Goal: Task Accomplishment & Management: Complete application form

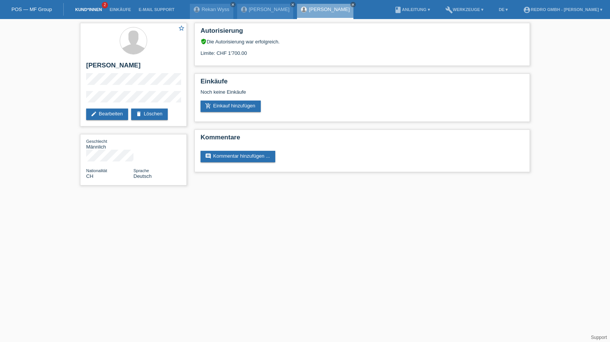
click at [93, 10] on link "Kund*innen" at bounding box center [88, 9] width 34 height 5
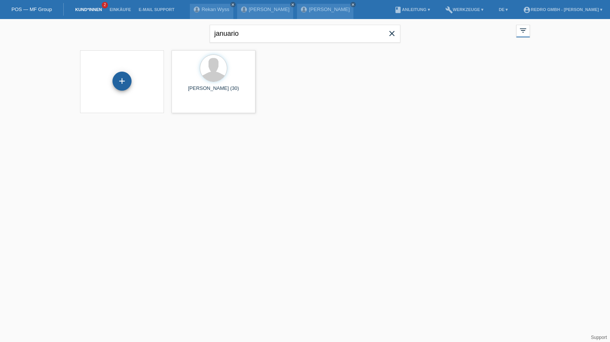
click at [122, 79] on div "+" at bounding box center [121, 81] width 19 height 19
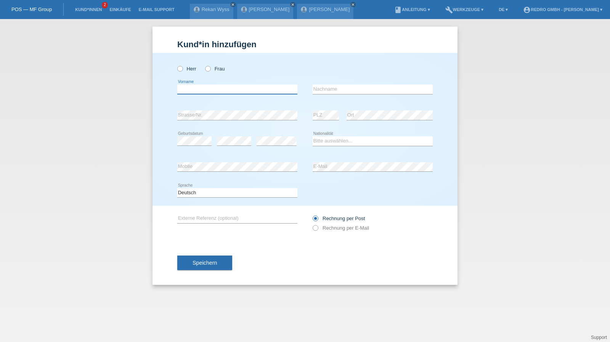
click at [230, 90] on input "text" at bounding box center [237, 90] width 120 height 10
type input "[PERSON_NAME]"
type input "Ferreira Carvalho"
select select "PT"
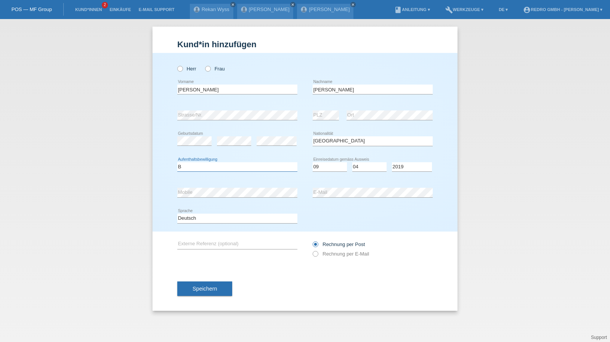
select select "B"
select select "09"
click at [203, 223] on icon at bounding box center [237, 223] width 120 height 0
drag, startPoint x: 197, startPoint y: 217, endPoint x: 196, endPoint y: 222, distance: 5.1
click at [197, 217] on select "Deutsch Français Italiano English" at bounding box center [237, 218] width 120 height 9
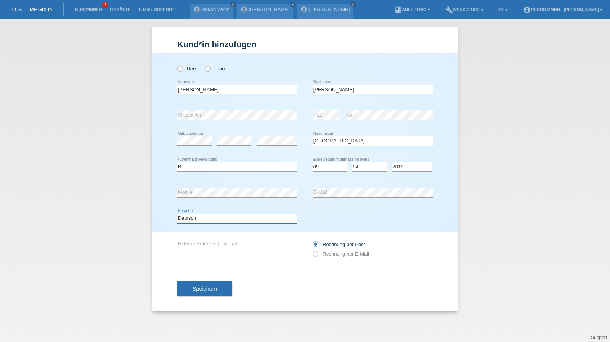
select select "fr"
click at [177, 214] on select "Deutsch Français Italiano English" at bounding box center [237, 218] width 120 height 9
click at [190, 298] on div "Speichern" at bounding box center [304, 289] width 255 height 44
click at [194, 290] on span "Speichern" at bounding box center [205, 289] width 24 height 6
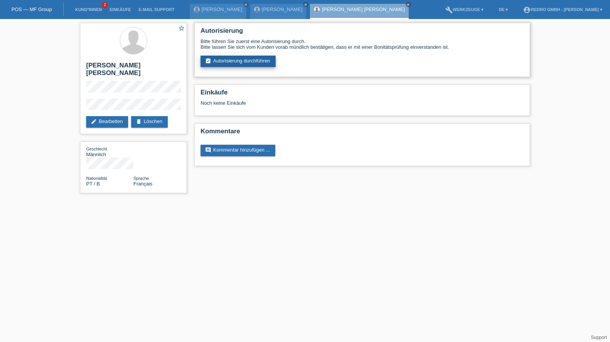
click at [246, 64] on link "assignment_turned_in Autorisierung durchführen" at bounding box center [238, 61] width 75 height 11
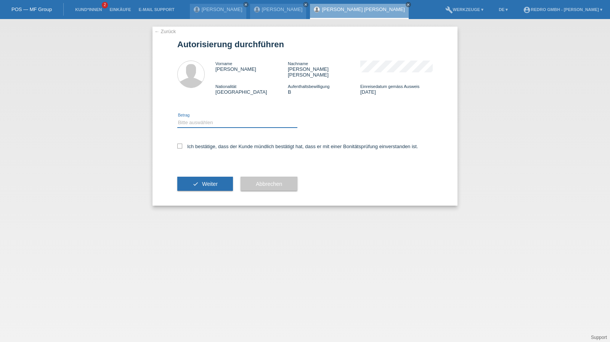
click at [204, 118] on select "Bitte auswählen CHF 1.00 - CHF 499.00 CHF 500.00 - CHF 1'999.00 CHF 2'000.00 - …" at bounding box center [237, 122] width 120 height 9
select select "1"
click at [177, 118] on select "Bitte auswählen CHF 1.00 - CHF 499.00 CHF 500.00 - CHF 1'999.00 CHF 2'000.00 - …" at bounding box center [237, 122] width 120 height 9
click at [201, 144] on label "Ich bestätige, dass der Kunde mündlich bestätigt hat, dass er mit einer Bonität…" at bounding box center [297, 147] width 241 height 6
click at [182, 144] on input "Ich bestätige, dass der Kunde mündlich bestätigt hat, dass er mit einer Bonität…" at bounding box center [179, 146] width 5 height 5
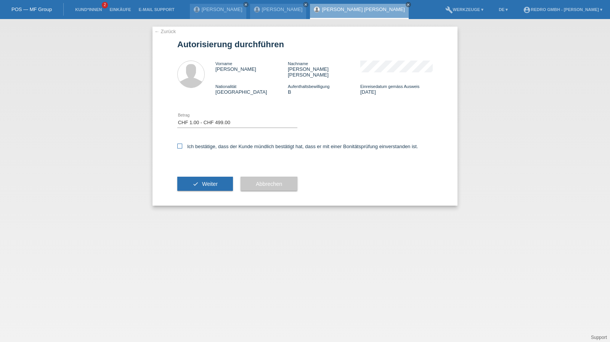
checkbox input "true"
click at [199, 178] on button "check Weiter" at bounding box center [205, 184] width 56 height 14
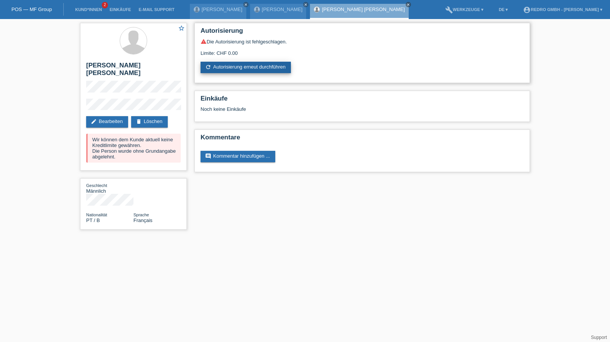
click at [257, 70] on link "refresh Autorisierung erneut durchführen" at bounding box center [246, 67] width 90 height 11
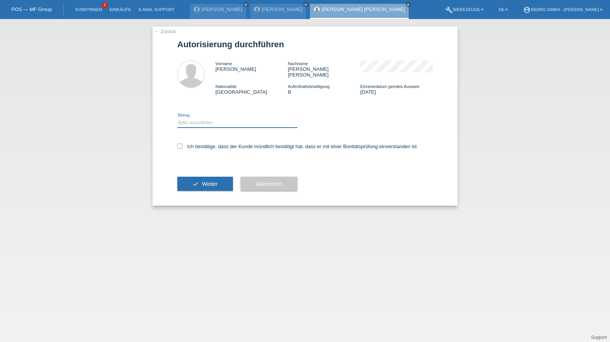
click at [209, 120] on select "Bitte auswählen CHF 1.00 - CHF 499.00 CHF 500.00 - CHF 1'999.00 CHF 2'000.00 - …" at bounding box center [237, 122] width 120 height 9
select select "1"
click at [177, 118] on select "Bitte auswählen CHF 1.00 - CHF 499.00 CHF 500.00 - CHF 1'999.00 CHF 2'000.00 - …" at bounding box center [237, 122] width 120 height 9
click at [195, 144] on label "Ich bestätige, dass der Kunde mündlich bestätigt hat, dass er mit einer Bonität…" at bounding box center [297, 147] width 241 height 6
click at [182, 144] on input "Ich bestätige, dass der Kunde mündlich bestätigt hat, dass er mit einer Bonität…" at bounding box center [179, 146] width 5 height 5
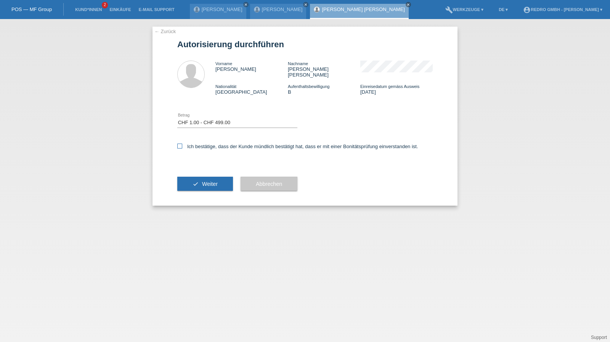
checkbox input "true"
click at [203, 181] on span "Weiter" at bounding box center [210, 184] width 16 height 6
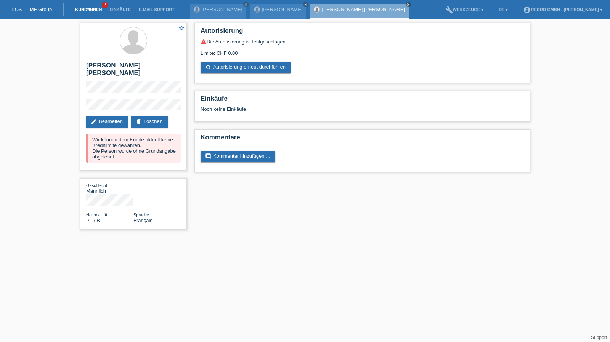
click at [88, 11] on link "Kund*innen" at bounding box center [88, 9] width 34 height 5
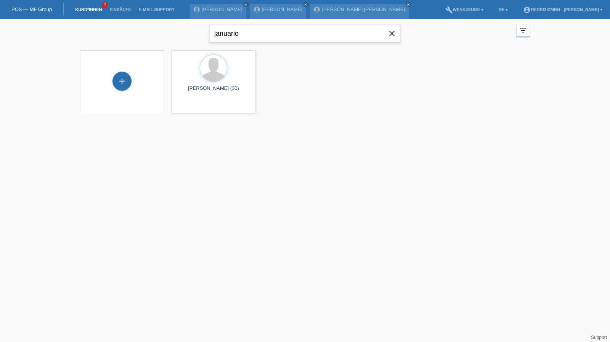
click at [279, 37] on input "januario" at bounding box center [305, 34] width 191 height 18
type input "juraj"
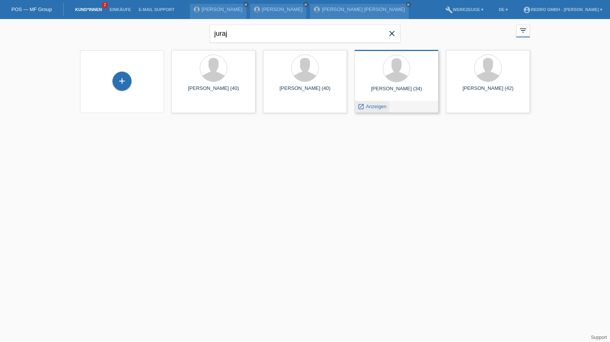
click at [381, 109] on span "Anzeigen" at bounding box center [376, 107] width 21 height 6
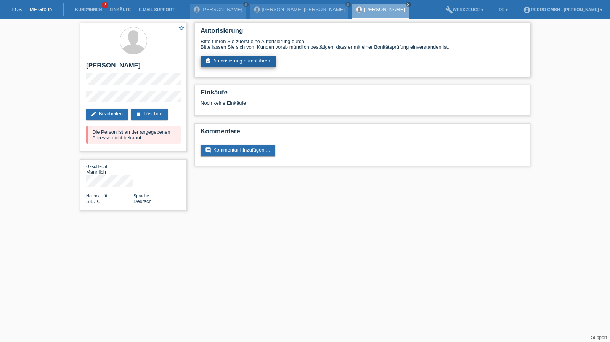
click at [239, 61] on link "assignment_turned_in Autorisierung durchführen" at bounding box center [238, 61] width 75 height 11
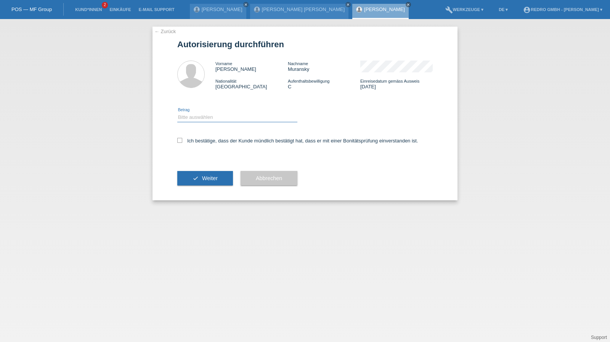
drag, startPoint x: 213, startPoint y: 117, endPoint x: 210, endPoint y: 122, distance: 5.3
click at [213, 117] on select "Bitte auswählen CHF 1.00 - CHF 499.00 CHF 500.00 - CHF 1'999.00 CHF 2'000.00 - …" at bounding box center [237, 117] width 120 height 9
select select "1"
click at [177, 113] on select "Bitte auswählen CHF 1.00 - CHF 499.00 CHF 500.00 - CHF 1'999.00 CHF 2'000.00 - …" at bounding box center [237, 117] width 120 height 9
click at [201, 141] on label "Ich bestätige, dass der Kunde mündlich bestätigt hat, dass er mit einer Bonität…" at bounding box center [297, 141] width 241 height 6
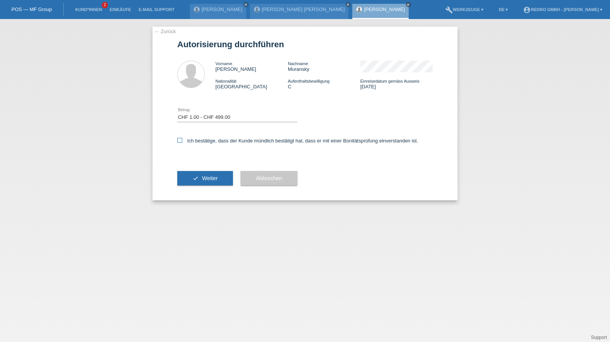
click at [182, 141] on input "Ich bestätige, dass der Kunde mündlich bestätigt hat, dass er mit einer Bonität…" at bounding box center [179, 140] width 5 height 5
checkbox input "true"
click at [196, 176] on icon "check" at bounding box center [196, 178] width 6 height 6
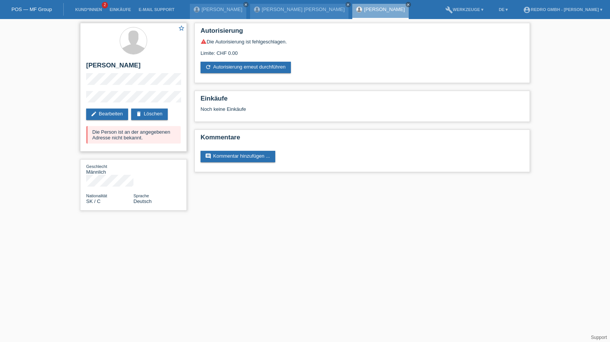
click at [130, 67] on h2 "[PERSON_NAME]" at bounding box center [133, 67] width 95 height 11
copy div "[PERSON_NAME]"
click at [88, 11] on link "Kund*innen" at bounding box center [88, 9] width 34 height 5
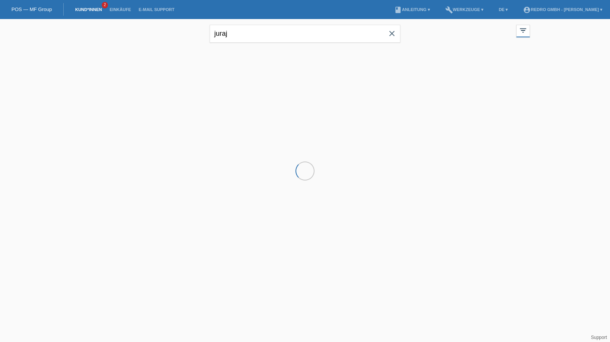
click at [286, 37] on input "juraj" at bounding box center [305, 34] width 191 height 18
type input "Zjaver"
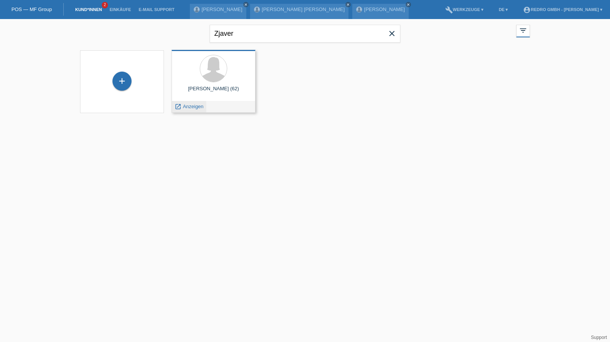
click at [197, 106] on span "Anzeigen" at bounding box center [193, 107] width 21 height 6
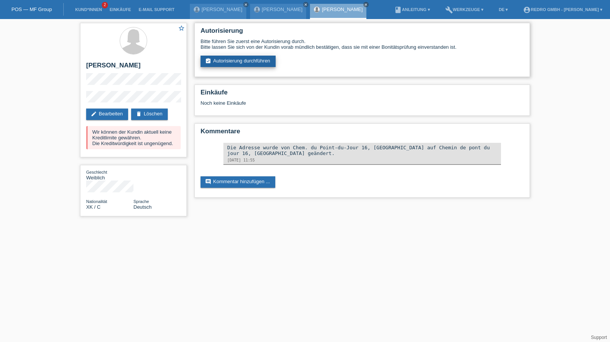
click at [242, 64] on link "assignment_turned_in Autorisierung durchführen" at bounding box center [238, 61] width 75 height 11
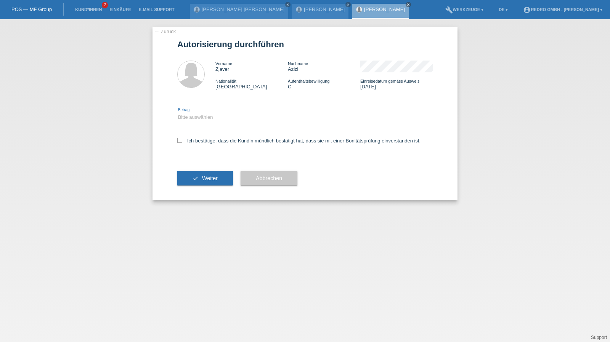
click at [209, 118] on select "Bitte auswählen CHF 1.00 - CHF 499.00 CHF 500.00 - CHF 1'999.00 CHF 2'000.00 - …" at bounding box center [237, 117] width 120 height 9
select select "1"
click at [177, 113] on select "Bitte auswählen CHF 1.00 - CHF 499.00 CHF 500.00 - CHF 1'999.00 CHF 2'000.00 - …" at bounding box center [237, 117] width 120 height 9
click at [197, 145] on div "Ich bestätige, dass die Kundin mündlich bestätigt hat, dass sie mit einer Bonit…" at bounding box center [304, 143] width 255 height 26
click at [197, 142] on label "Ich bestätige, dass die Kundin mündlich bestätigt hat, dass sie mit einer Bonit…" at bounding box center [298, 141] width 243 height 6
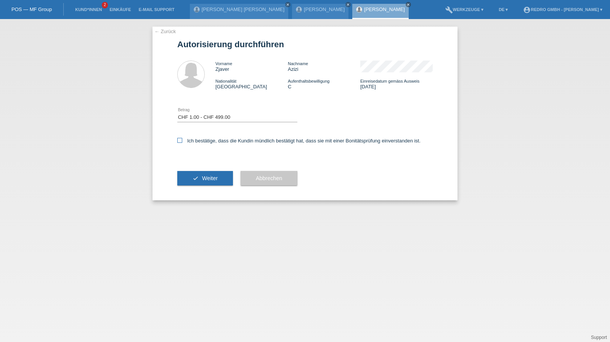
click at [182, 142] on input "Ich bestätige, dass die Kundin mündlich bestätigt hat, dass sie mit einer Bonit…" at bounding box center [179, 140] width 5 height 5
checkbox input "true"
click at [194, 172] on button "check Weiter" at bounding box center [205, 178] width 56 height 14
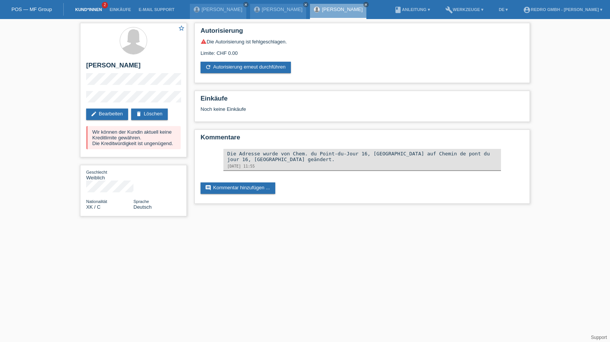
click at [94, 12] on link "Kund*innen" at bounding box center [88, 9] width 34 height 5
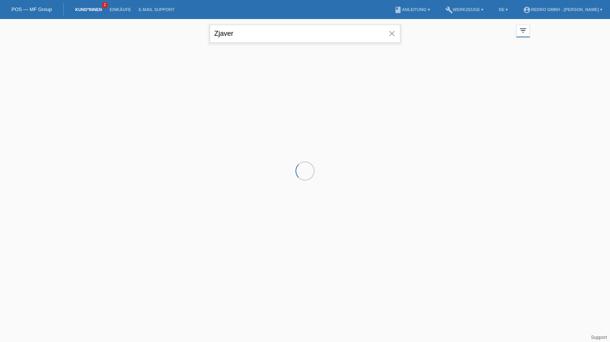
click at [265, 33] on input "Zjaver" at bounding box center [305, 34] width 191 height 18
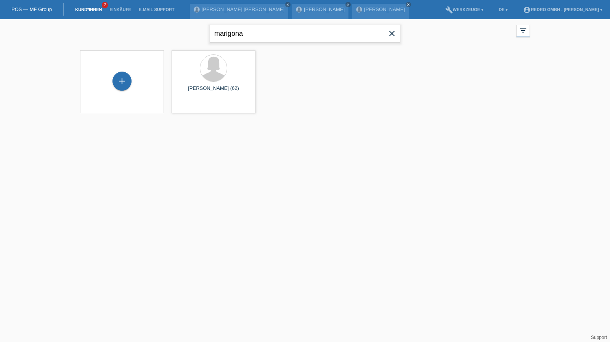
type input "marigona"
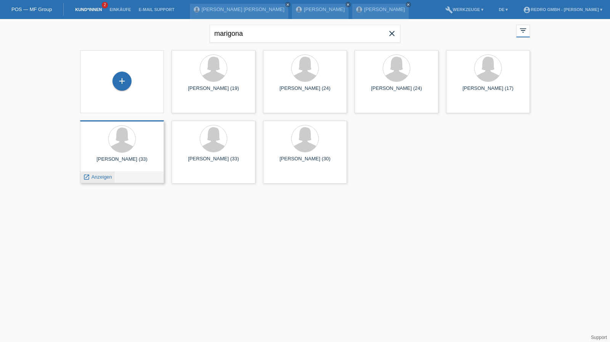
click at [103, 175] on span "Anzeigen" at bounding box center [101, 177] width 21 height 6
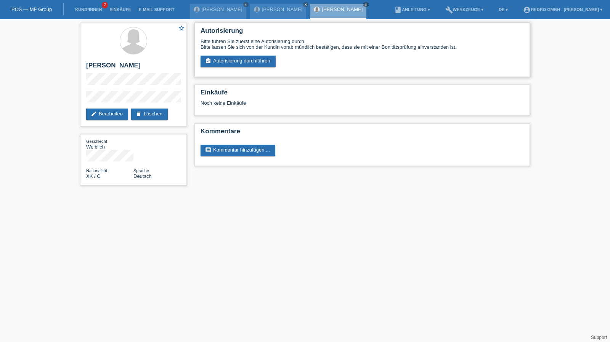
click at [230, 54] on div "Bitte führen Sie zuerst eine Autorisierung durch. Bitte lassen Sie sich von der…" at bounding box center [362, 53] width 323 height 29
click at [228, 58] on link "assignment_turned_in Autorisierung durchführen" at bounding box center [238, 61] width 75 height 11
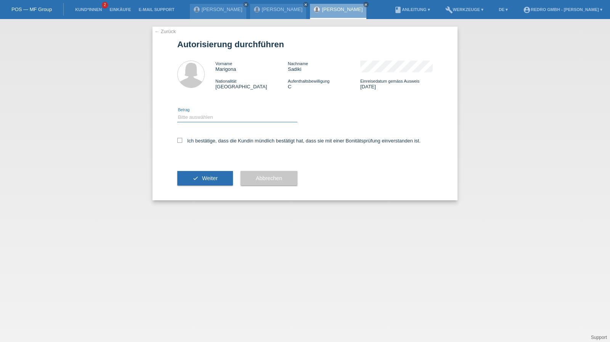
drag, startPoint x: 0, startPoint y: 0, endPoint x: 213, endPoint y: 120, distance: 244.8
click at [213, 120] on select "Bitte auswählen CHF 1.00 - CHF 499.00 CHF 500.00 - CHF 1'999.00 CHF 2'000.00 - …" at bounding box center [237, 117] width 120 height 9
select select "1"
click at [177, 113] on select "Bitte auswählen CHF 1.00 - CHF 499.00 CHF 500.00 - CHF 1'999.00 CHF 2'000.00 - …" at bounding box center [237, 117] width 120 height 9
click at [207, 142] on label "Ich bestätige, dass die Kundin mündlich bestätigt hat, dass sie mit einer Bonit…" at bounding box center [298, 141] width 243 height 6
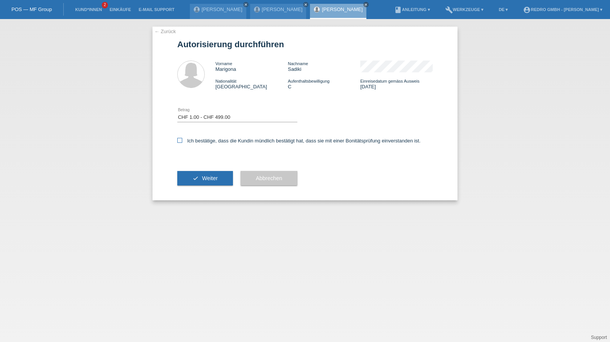
click at [182, 142] on input "Ich bestätige, dass die Kundin mündlich bestätigt hat, dass sie mit einer Bonit…" at bounding box center [179, 140] width 5 height 5
checkbox input "true"
click at [199, 178] on button "check Weiter" at bounding box center [205, 178] width 56 height 14
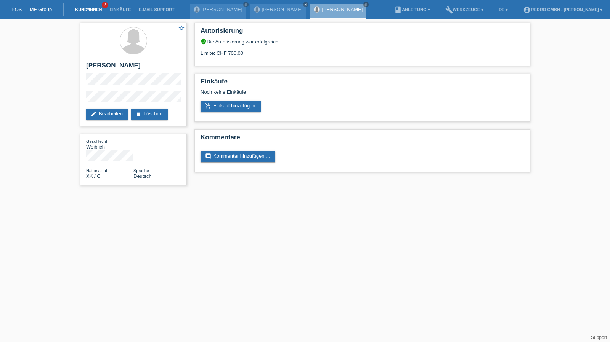
click at [98, 8] on link "Kund*innen" at bounding box center [88, 9] width 34 height 5
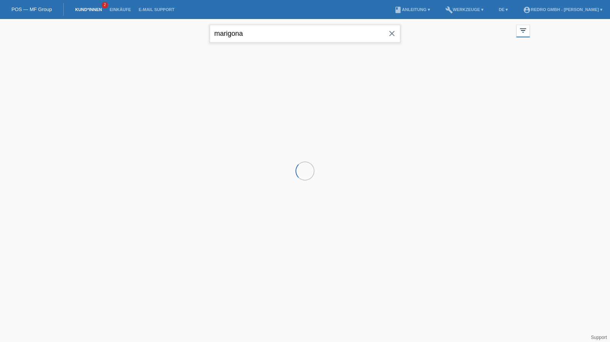
click at [274, 38] on input "marigona" at bounding box center [305, 34] width 191 height 18
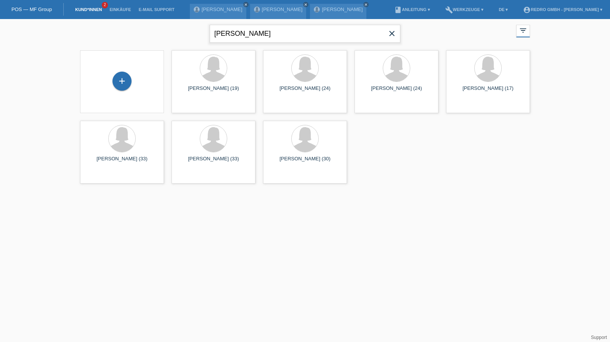
type input "selim alper"
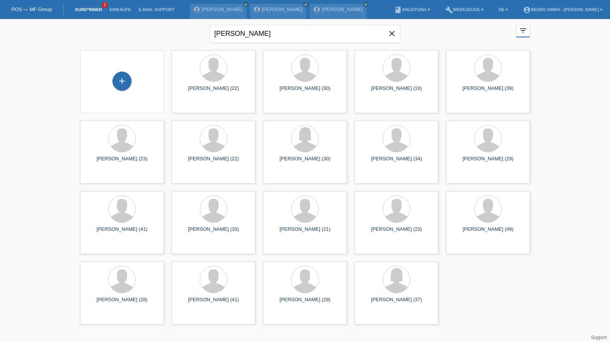
drag, startPoint x: 125, startPoint y: 83, endPoint x: 141, endPoint y: 74, distance: 18.1
click at [125, 83] on div "+" at bounding box center [121, 81] width 19 height 19
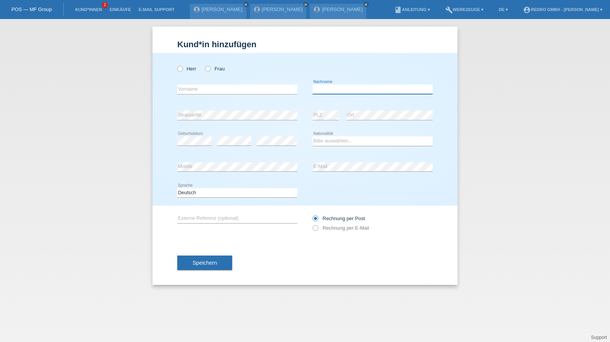
click at [331, 88] on input "text" at bounding box center [373, 90] width 120 height 10
type input "Alper"
click at [343, 86] on input "Alper" at bounding box center [373, 90] width 120 height 10
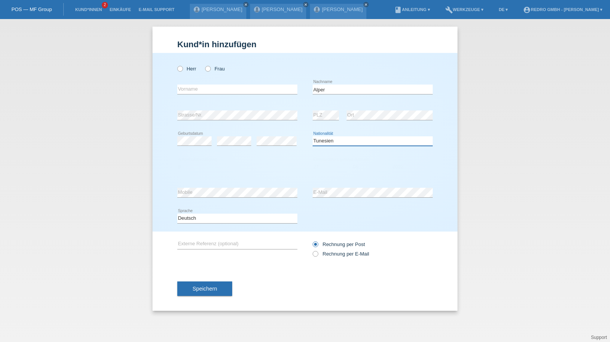
select select "TR"
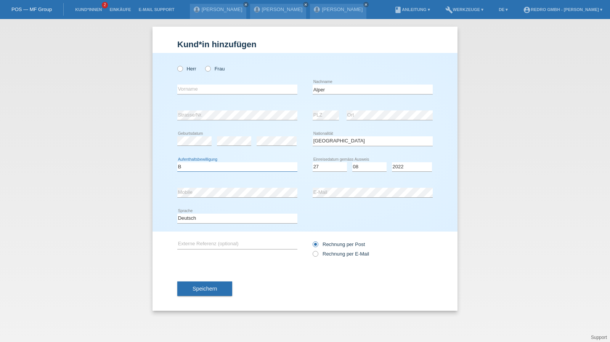
select select "B"
select select "27"
select select "08"
select select "2022"
click at [211, 226] on div "Deutsch Français Italiano English error Sprache" at bounding box center [237, 219] width 120 height 26
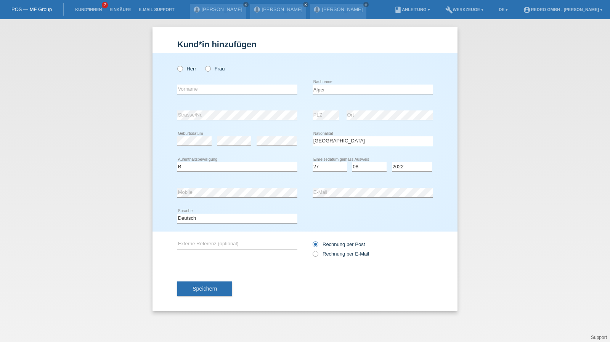
click at [206, 223] on div "Deutsch Français Italiano English error Sprache" at bounding box center [237, 219] width 120 height 26
click at [199, 218] on select "Deutsch Français Italiano English" at bounding box center [237, 218] width 120 height 9
select select "fr"
click at [177, 214] on select "Deutsch Français Italiano English" at bounding box center [237, 218] width 120 height 9
click at [193, 283] on button "Speichern" at bounding box center [204, 289] width 55 height 14
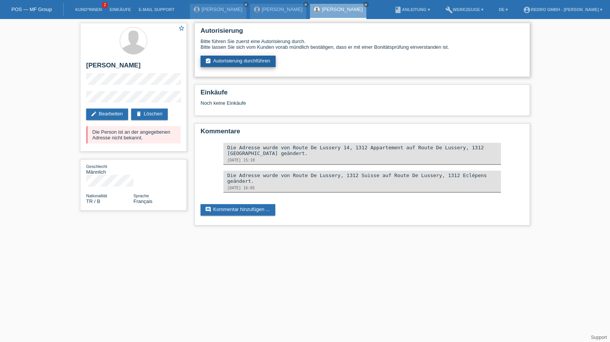
click at [240, 66] on link "assignment_turned_in Autorisierung durchführen" at bounding box center [238, 61] width 75 height 11
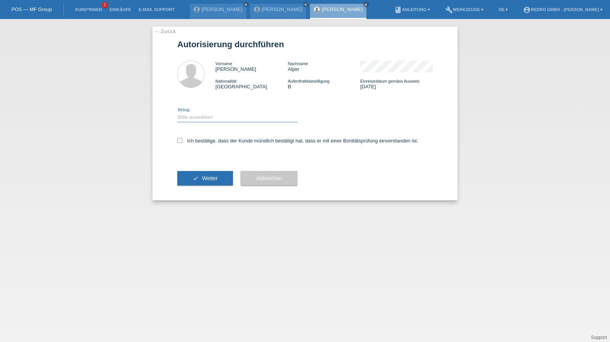
click at [189, 117] on select "Bitte auswählen CHF 1.00 - CHF 499.00 CHF 500.00 - CHF 1'999.00 CHF 2'000.00 - …" at bounding box center [237, 117] width 120 height 9
click at [176, 139] on div "← Zurück Autorisierung durchführen Vorname Selim Nachname Alper Nationalität Tü…" at bounding box center [304, 114] width 305 height 174
click at [194, 139] on label "Ich bestätige, dass der Kunde mündlich bestätigt hat, dass er mit einer Bonität…" at bounding box center [297, 141] width 241 height 6
click at [182, 139] on input "Ich bestätige, dass der Kunde mündlich bestätigt hat, dass er mit einer Bonität…" at bounding box center [179, 140] width 5 height 5
checkbox input "true"
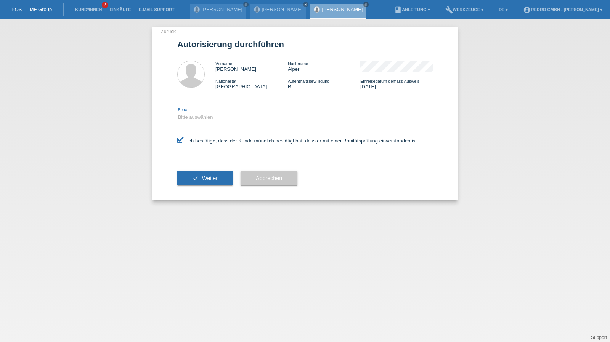
drag, startPoint x: 194, startPoint y: 117, endPoint x: 194, endPoint y: 122, distance: 4.6
click at [194, 117] on select "Bitte auswählen CHF 1.00 - CHF 499.00 CHF 500.00 - CHF 1'999.00 CHF 2'000.00 - …" at bounding box center [237, 117] width 120 height 9
select select "1"
click at [177, 113] on select "Bitte auswählen CHF 1.00 - CHF 499.00 CHF 500.00 - CHF 1'999.00 CHF 2'000.00 - …" at bounding box center [237, 117] width 120 height 9
click at [192, 186] on div "check Weiter" at bounding box center [205, 178] width 56 height 44
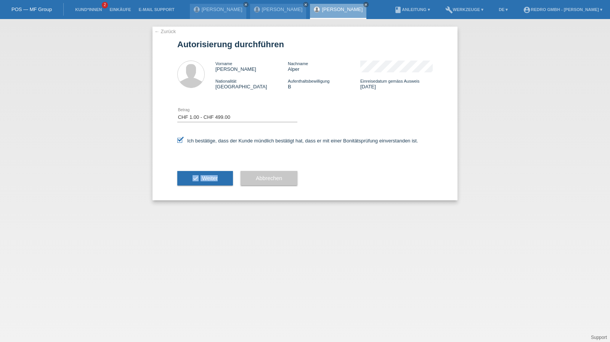
click at [193, 183] on button "check Weiter" at bounding box center [205, 178] width 56 height 14
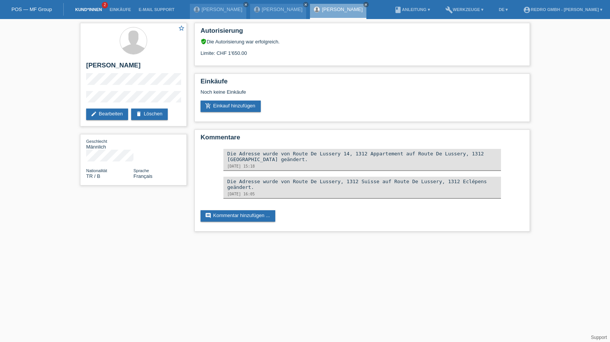
click at [94, 10] on link "Kund*innen" at bounding box center [88, 9] width 34 height 5
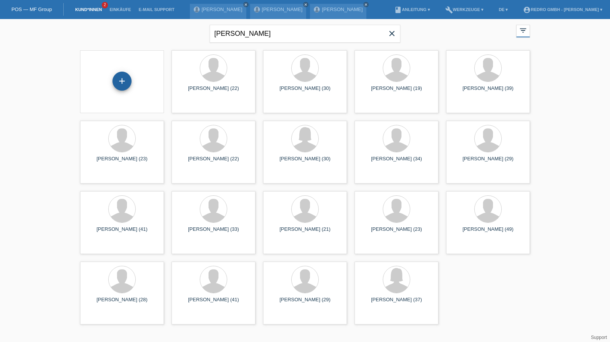
click at [122, 82] on div "+" at bounding box center [121, 81] width 19 height 19
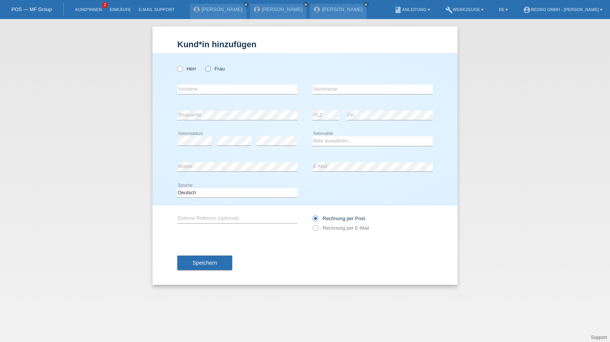
click at [212, 69] on label "Frau" at bounding box center [214, 69] width 19 height 6
click at [210, 69] on input "Frau" at bounding box center [207, 68] width 5 height 5
radio input "true"
click at [199, 87] on input "text" at bounding box center [237, 90] width 120 height 10
type input "[PERSON_NAME]"
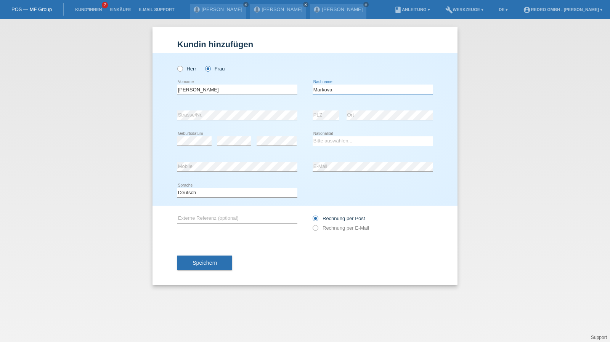
type input "Markova"
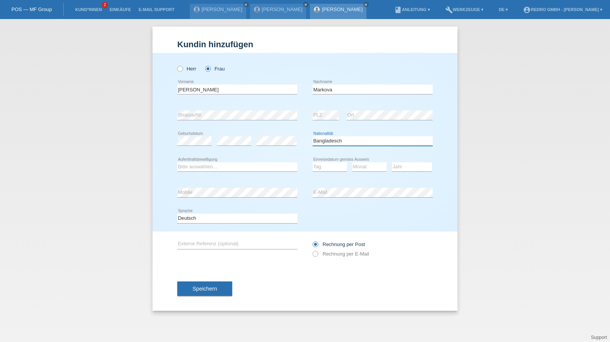
select select "BG"
select select "B"
select select "02"
select select "11"
select select "2011"
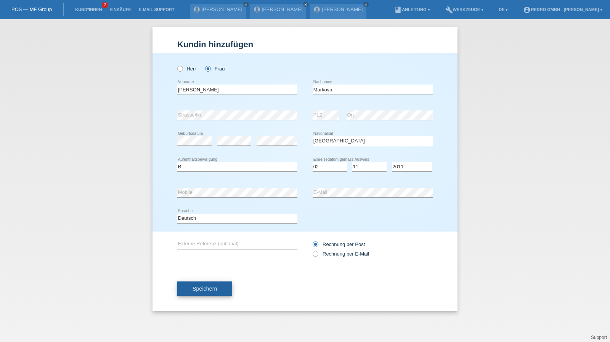
click at [193, 286] on span "Speichern" at bounding box center [205, 289] width 24 height 6
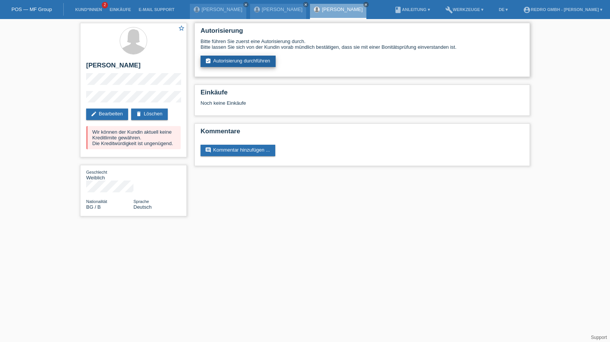
click at [242, 61] on link "assignment_turned_in Autorisierung durchführen" at bounding box center [238, 61] width 75 height 11
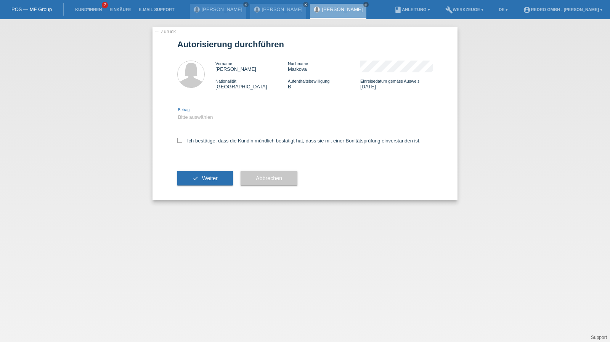
click at [183, 119] on select "Bitte auswählen CHF 1.00 - CHF 499.00 CHF 500.00 - CHF 1'999.00 CHF 2'000.00 - …" at bounding box center [237, 117] width 120 height 9
click at [177, 113] on select "Bitte auswählen CHF 1.00 - CHF 499.00 CHF 500.00 - CHF 1'999.00 CHF 2'000.00 - …" at bounding box center [237, 117] width 120 height 9
click at [201, 114] on select "Bitte auswählen CHF 1.00 - CHF 499.00 CHF 500.00 - CHF 1'999.00 CHF 2'000.00 - …" at bounding box center [237, 117] width 120 height 9
select select "1"
click at [177, 113] on select "Bitte auswählen CHF 1.00 - CHF 499.00 CHF 500.00 - CHF 1'999.00 CHF 2'000.00 - …" at bounding box center [237, 117] width 120 height 9
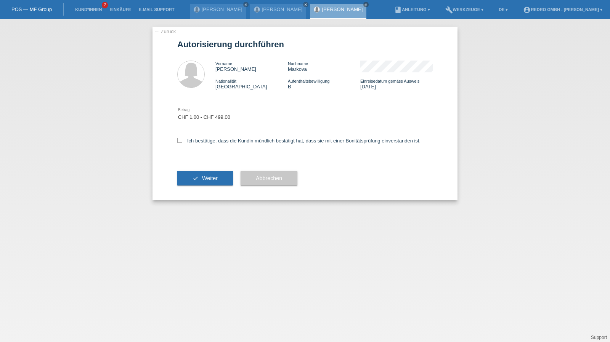
click at [195, 144] on div "Ich bestätige, dass die Kundin mündlich bestätigt hat, dass sie mit einer Bonit…" at bounding box center [304, 143] width 255 height 26
click at [195, 143] on label "Ich bestätige, dass die Kundin mündlich bestätigt hat, dass sie mit einer Bonit…" at bounding box center [298, 141] width 243 height 6
click at [182, 143] on input "Ich bestätige, dass die Kundin mündlich bestätigt hat, dass sie mit einer Bonit…" at bounding box center [179, 140] width 5 height 5
checkbox input "true"
click at [194, 185] on button "check Weiter" at bounding box center [205, 178] width 56 height 14
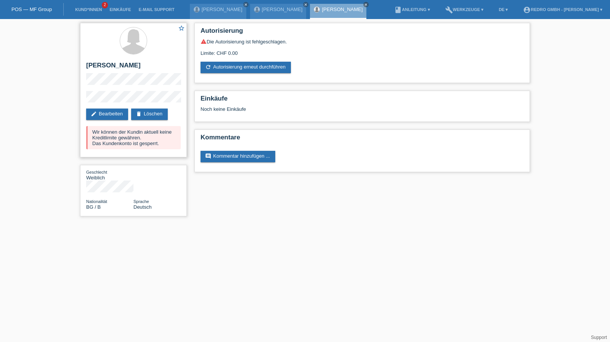
click at [123, 63] on h2 "[PERSON_NAME]" at bounding box center [133, 67] width 95 height 11
copy div "[PERSON_NAME]"
click at [96, 88] on div "star_border [PERSON_NAME] [PERSON_NAME] edit Bearbeiten delete Löschen Wir könn…" at bounding box center [133, 90] width 107 height 135
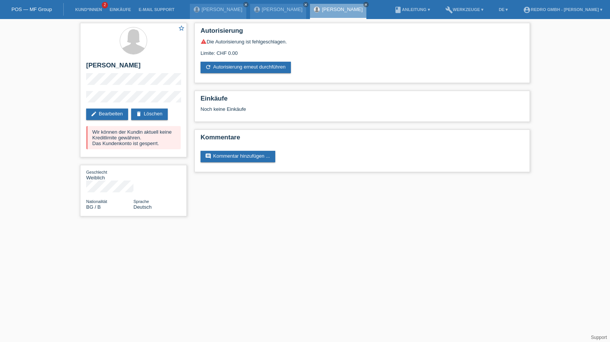
click at [71, 99] on div "star_border [PERSON_NAME] [PERSON_NAME] edit Bearbeiten delete Löschen Wir könn…" at bounding box center [305, 121] width 610 height 205
click at [86, 10] on link "Kund*innen" at bounding box center [88, 9] width 34 height 5
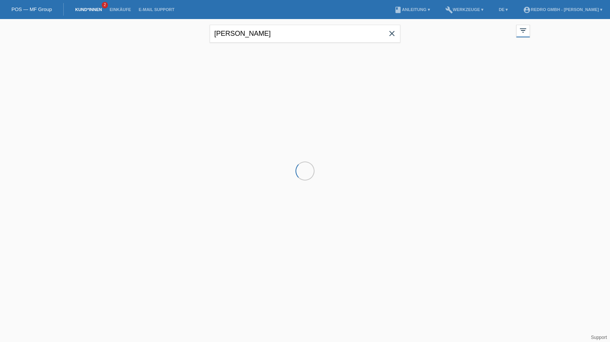
click at [286, 34] on input "[PERSON_NAME]" at bounding box center [305, 34] width 191 height 18
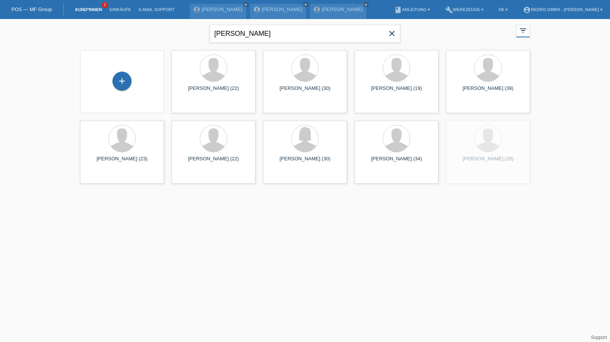
type input "[PERSON_NAME]"
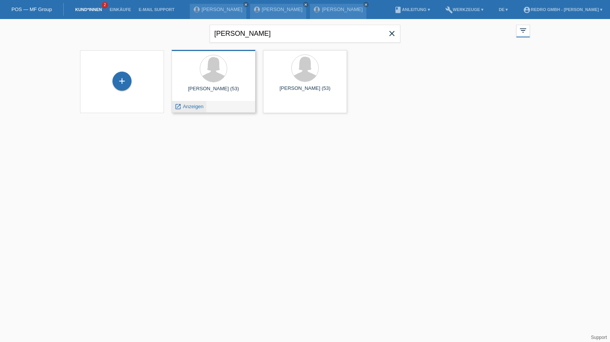
click at [189, 107] on span "Anzeigen" at bounding box center [193, 107] width 21 height 6
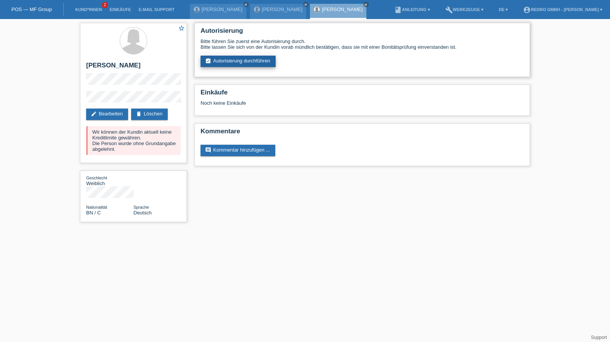
click at [224, 61] on link "assignment_turned_in Autorisierung durchführen" at bounding box center [238, 61] width 75 height 11
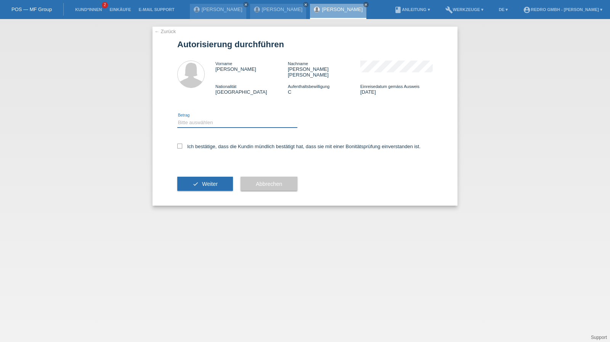
drag, startPoint x: 199, startPoint y: 115, endPoint x: 197, endPoint y: 122, distance: 7.3
click at [199, 118] on select "Bitte auswählen CHF 1.00 - CHF 499.00 CHF 500.00 - CHF 1'999.00 CHF 2'000.00 - …" at bounding box center [237, 122] width 120 height 9
select select "1"
click at [177, 118] on select "Bitte auswählen CHF 1.00 - CHF 499.00 CHF 500.00 - CHF 1'999.00 CHF 2'000.00 - …" at bounding box center [237, 122] width 120 height 9
click at [194, 144] on label "Ich bestätige, dass die Kundin mündlich bestätigt hat, dass sie mit einer Bonit…" at bounding box center [298, 147] width 243 height 6
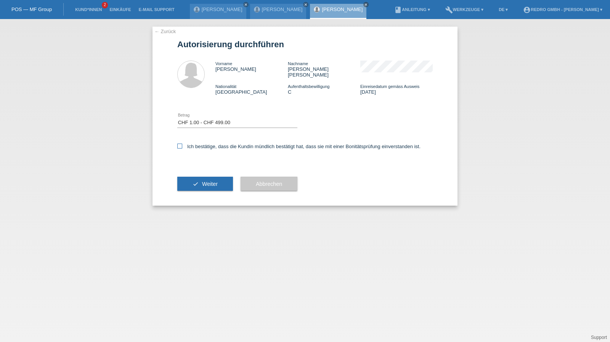
click at [182, 144] on input "Ich bestätige, dass die Kundin mündlich bestätigt hat, dass sie mit einer Bonit…" at bounding box center [179, 146] width 5 height 5
checkbox input "true"
click at [196, 181] on icon "check" at bounding box center [196, 184] width 6 height 6
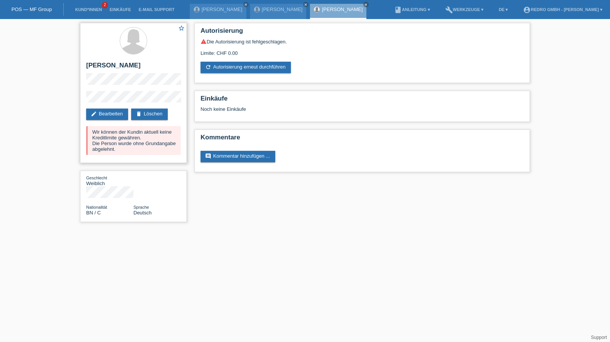
click at [99, 67] on h2 "[PERSON_NAME]" at bounding box center [133, 67] width 95 height 11
copy div "[PERSON_NAME]"
click at [84, 98] on div "star_border [PERSON_NAME] edit Bearbeiten delete Löschen Wir können der Kundin …" at bounding box center [133, 93] width 107 height 140
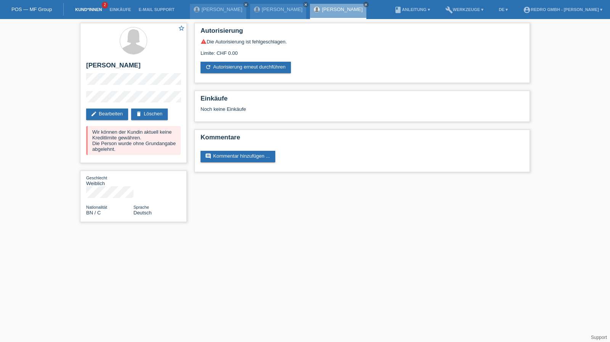
click at [96, 8] on link "Kund*innen" at bounding box center [88, 9] width 34 height 5
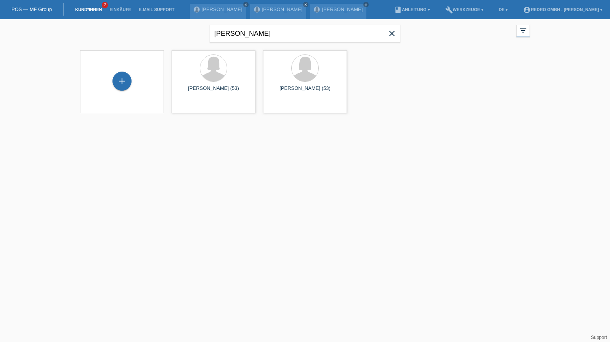
click at [232, 43] on div "hilda close" at bounding box center [305, 32] width 191 height 27
click at [244, 30] on input "hilda" at bounding box center [305, 34] width 191 height 18
type input "badr"
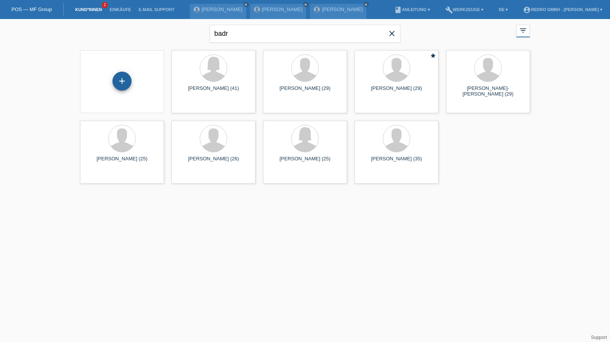
click at [122, 78] on div "+" at bounding box center [122, 81] width 18 height 13
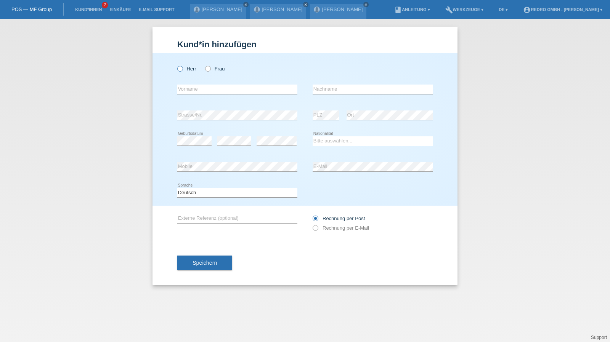
click at [186, 71] on label "Herr" at bounding box center [186, 69] width 19 height 6
click at [182, 71] on input "Herr" at bounding box center [179, 68] width 5 height 5
radio input "true"
click at [214, 90] on input "text" at bounding box center [237, 90] width 120 height 10
paste input "Badr"
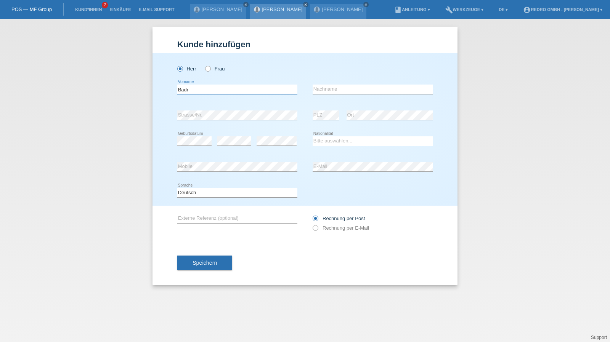
type input "Badr"
click at [340, 93] on input "text" at bounding box center [373, 90] width 120 height 10
paste input "[DEMOGRAPHIC_DATA]"
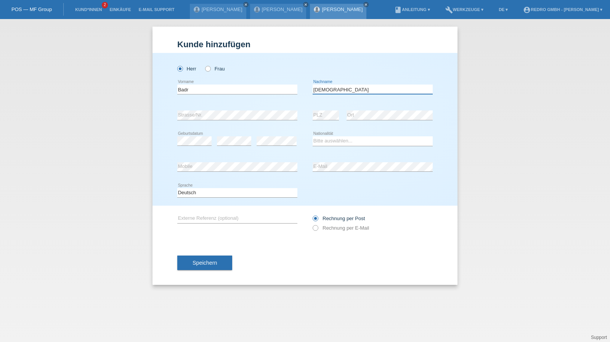
type input "[DEMOGRAPHIC_DATA]"
select select "CH"
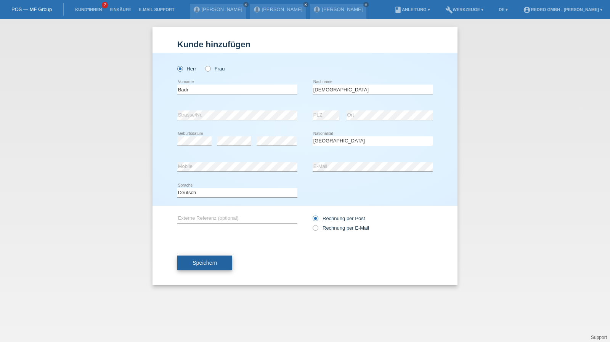
click at [204, 260] on span "Speichern" at bounding box center [205, 263] width 24 height 6
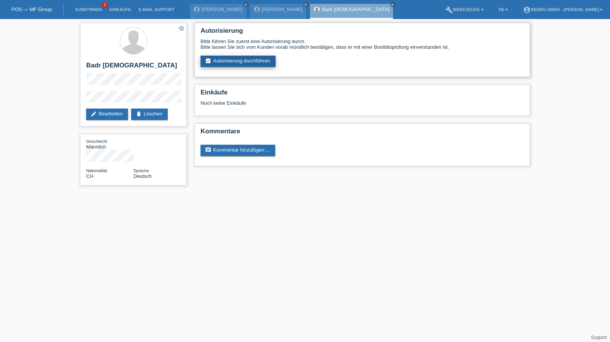
click at [231, 61] on link "assignment_turned_in Autorisierung durchführen" at bounding box center [238, 61] width 75 height 11
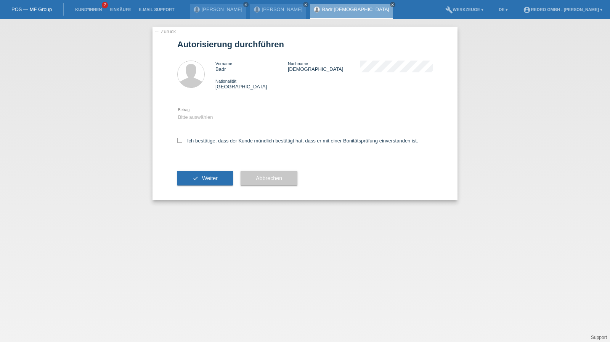
click at [198, 112] on div "Bitte auswählen CHF 1.00 - CHF 499.00 CHF 500.00 - CHF 1'999.00 CHF 2'000.00 - …" at bounding box center [237, 118] width 120 height 26
click at [197, 116] on select "Bitte auswählen CHF 1.00 - CHF 499.00 CHF 500.00 - CHF 1'999.00 CHF 2'000.00 - …" at bounding box center [237, 117] width 120 height 9
select select "1"
click at [177, 113] on select "Bitte auswählen CHF 1.00 - CHF 499.00 CHF 500.00 - CHF 1'999.00 CHF 2'000.00 - …" at bounding box center [237, 117] width 120 height 9
click at [195, 139] on label "Ich bestätige, dass der Kunde mündlich bestätigt hat, dass er mit einer Bonität…" at bounding box center [297, 141] width 241 height 6
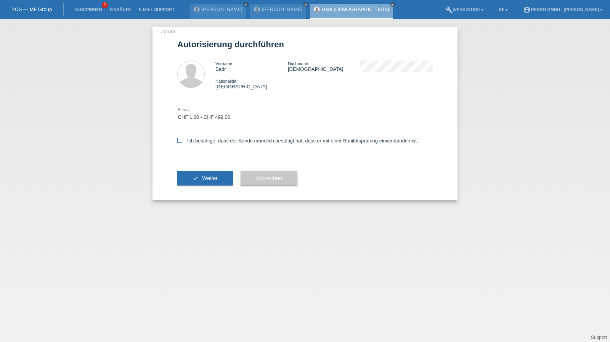
click at [182, 139] on input "Ich bestätige, dass der Kunde mündlich bestätigt hat, dass er mit einer Bonität…" at bounding box center [179, 140] width 5 height 5
checkbox input "true"
click at [208, 184] on button "check Weiter" at bounding box center [205, 178] width 56 height 14
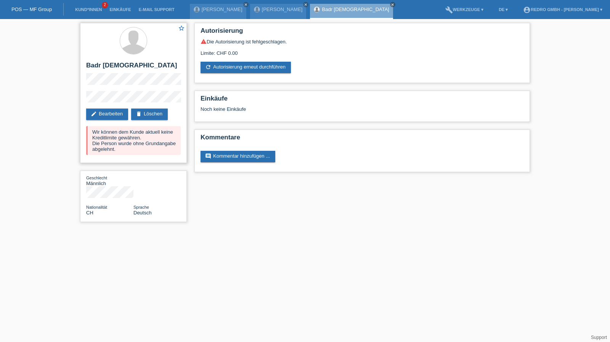
click at [111, 66] on h2 "Badr [DEMOGRAPHIC_DATA]" at bounding box center [133, 67] width 95 height 11
copy h2 "Hanafi"
click at [89, 72] on h2 "Badr [DEMOGRAPHIC_DATA]" at bounding box center [133, 67] width 95 height 11
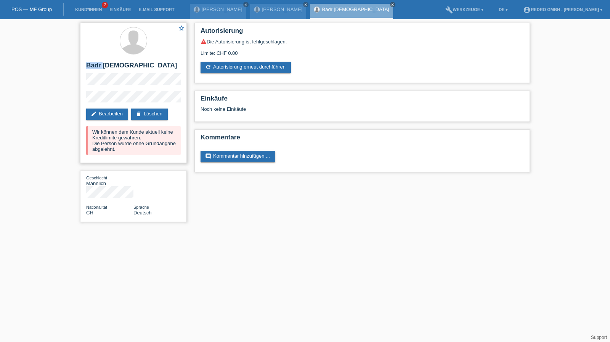
click at [93, 68] on h2 "Badr Hanafi" at bounding box center [133, 67] width 95 height 11
click at [95, 89] on div "star_border Badr Hanafi edit Bearbeiten delete Löschen Wir können dem Kunde akt…" at bounding box center [133, 93] width 107 height 140
click at [79, 98] on div "star_border Badr Hanafi edit Bearbeiten delete Löschen Wir können dem Kunde akt…" at bounding box center [133, 124] width 114 height 211
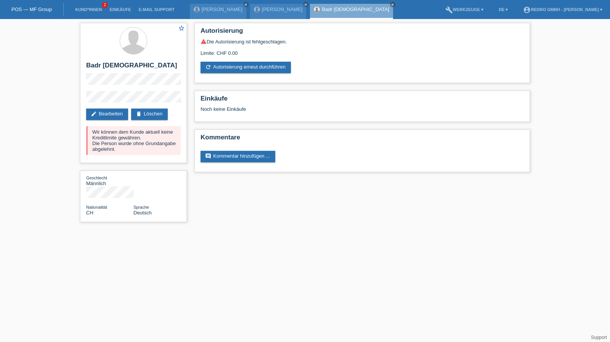
click at [92, 14] on li "Kund*innen 2" at bounding box center [88, 9] width 34 height 19
click at [92, 10] on link "Kund*innen" at bounding box center [88, 9] width 34 height 5
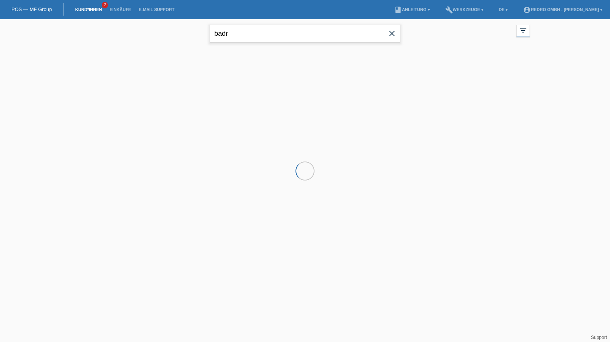
click at [242, 31] on input "badr" at bounding box center [305, 34] width 191 height 18
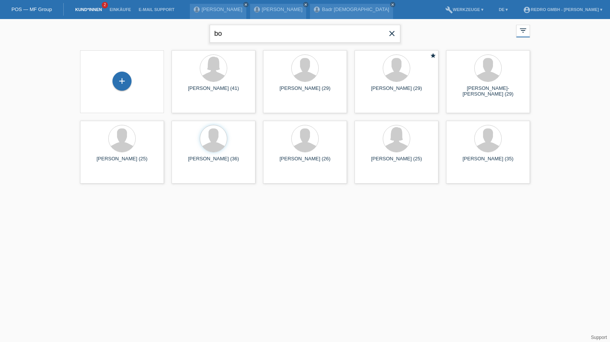
type input "b"
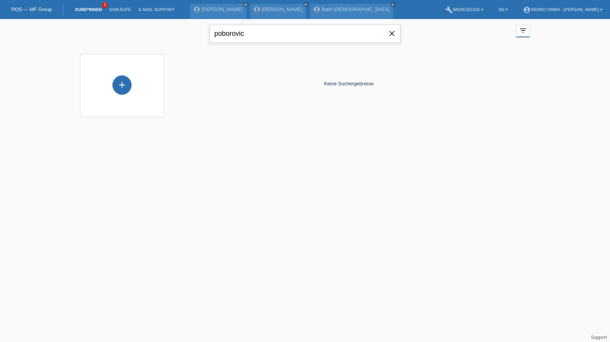
click at [234, 35] on input "poborovic" at bounding box center [305, 34] width 191 height 18
type input "shkelzen"
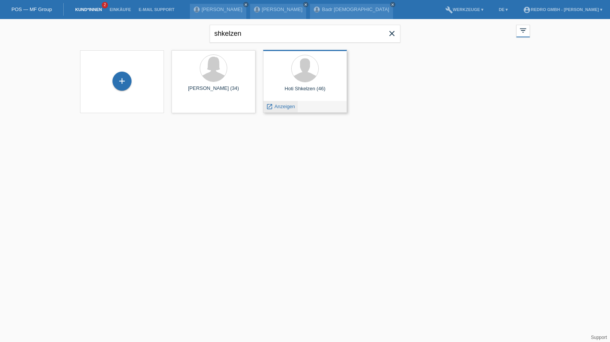
click at [286, 105] on span "Anzeigen" at bounding box center [284, 107] width 21 height 6
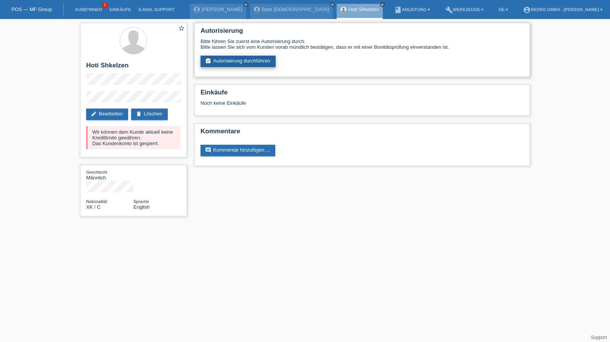
click at [222, 63] on link "assignment_turned_in Autorisierung durchführen" at bounding box center [238, 61] width 75 height 11
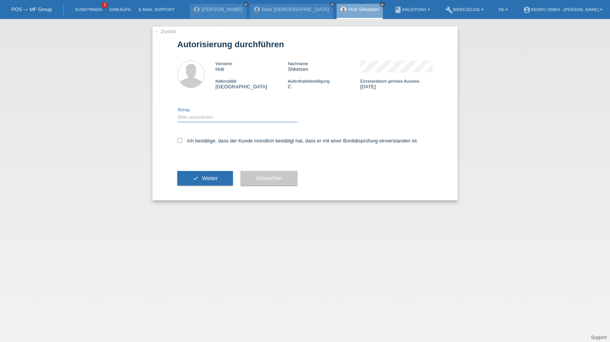
drag, startPoint x: 213, startPoint y: 116, endPoint x: 213, endPoint y: 121, distance: 5.0
click at [213, 116] on select "Bitte auswählen CHF 1.00 - CHF 499.00 CHF 500.00 - CHF 1'999.00 CHF 2'000.00 - …" at bounding box center [237, 117] width 120 height 9
select select "1"
click at [177, 113] on select "Bitte auswählen CHF 1.00 - CHF 499.00 CHF 500.00 - CHF 1'999.00 CHF 2'000.00 - …" at bounding box center [237, 117] width 120 height 9
click at [205, 143] on label "Ich bestätige, dass der Kunde mündlich bestätigt hat, dass er mit einer Bonität…" at bounding box center [297, 141] width 241 height 6
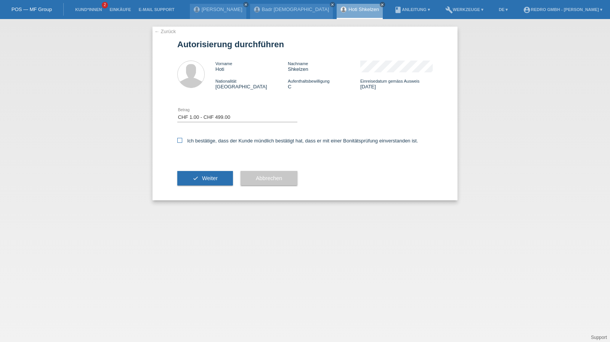
click at [182, 143] on input "Ich bestätige, dass der Kunde mündlich bestätigt hat, dass er mit einer Bonität…" at bounding box center [179, 140] width 5 height 5
checkbox input "true"
click at [201, 178] on button "check Weiter" at bounding box center [205, 178] width 56 height 14
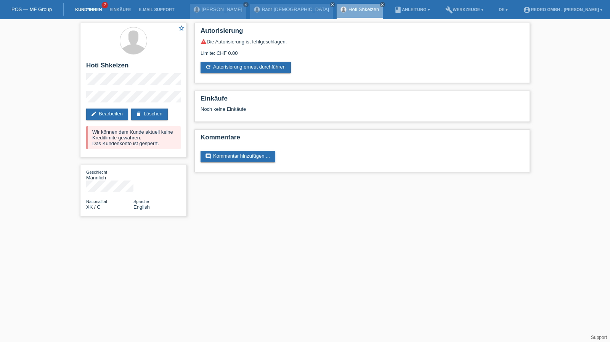
click at [88, 9] on link "Kund*innen" at bounding box center [88, 9] width 34 height 5
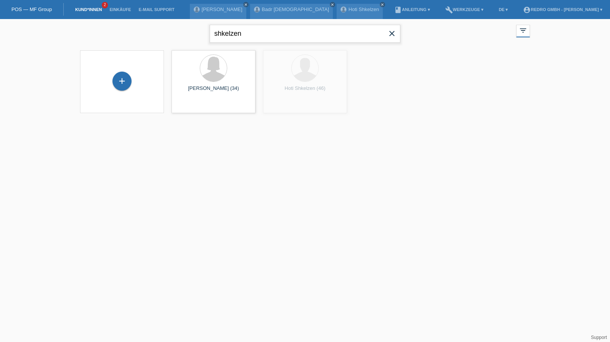
click at [273, 42] on input "shkelzen" at bounding box center [305, 34] width 191 height 18
type input "djamel"
click at [190, 108] on span "Anzeigen" at bounding box center [193, 107] width 21 height 6
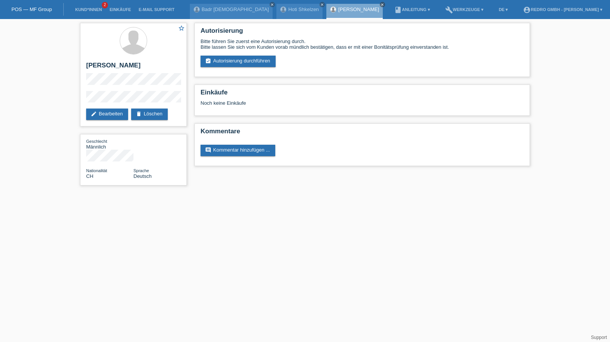
click at [65, 98] on div "star_border [PERSON_NAME] edit Bearbeiten delete Löschen Geschlecht Männlich Na…" at bounding box center [305, 106] width 610 height 174
click at [217, 61] on link "assignment_turned_in Autorisierung durchführen" at bounding box center [238, 61] width 75 height 11
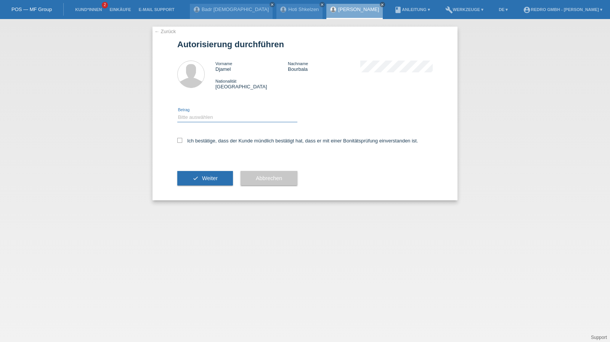
click at [201, 119] on select "Bitte auswählen CHF 1.00 - CHF 499.00 CHF 500.00 - CHF 1'999.00 CHF 2'000.00 - …" at bounding box center [237, 117] width 120 height 9
select select "1"
click at [177, 113] on select "Bitte auswählen CHF 1.00 - CHF 499.00 CHF 500.00 - CHF 1'999.00 CHF 2'000.00 - …" at bounding box center [237, 117] width 120 height 9
click at [195, 138] on div "Ich bestätige, dass der Kunde mündlich bestätigt hat, dass er mit einer Bonität…" at bounding box center [304, 143] width 255 height 26
click at [198, 141] on label "Ich bestätige, dass der Kunde mündlich bestätigt hat, dass er mit einer Bonität…" at bounding box center [297, 141] width 241 height 6
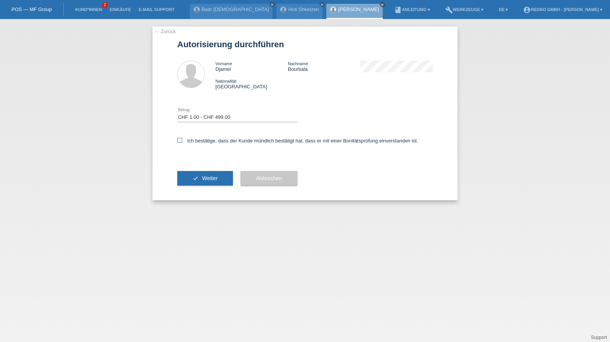
click at [182, 141] on input "Ich bestätige, dass der Kunde mündlich bestätigt hat, dass er mit einer Bonität…" at bounding box center [179, 140] width 5 height 5
checkbox input "true"
click at [190, 173] on button "check Weiter" at bounding box center [205, 178] width 56 height 14
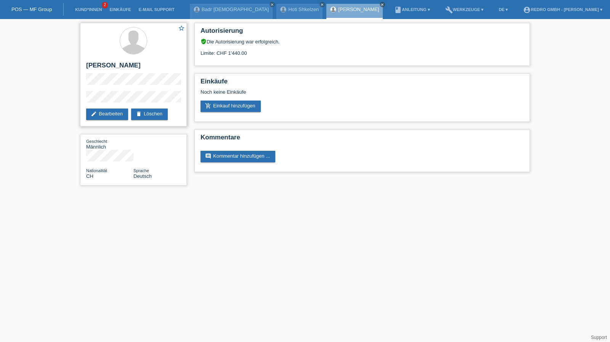
click at [108, 65] on h2 "[PERSON_NAME]" at bounding box center [133, 67] width 95 height 11
copy div "[PERSON_NAME]"
click at [104, 64] on h2 "[PERSON_NAME]" at bounding box center [133, 67] width 95 height 11
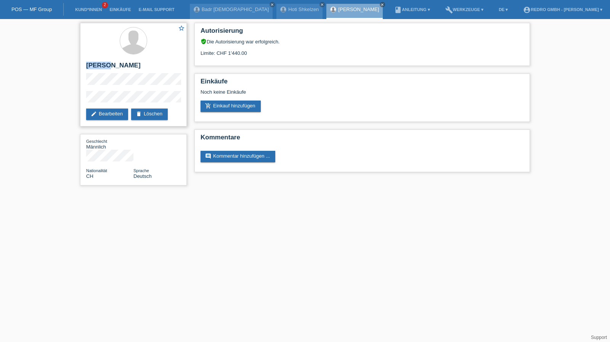
click at [104, 64] on h2 "[PERSON_NAME]" at bounding box center [133, 67] width 95 height 11
copy div "[PERSON_NAME]"
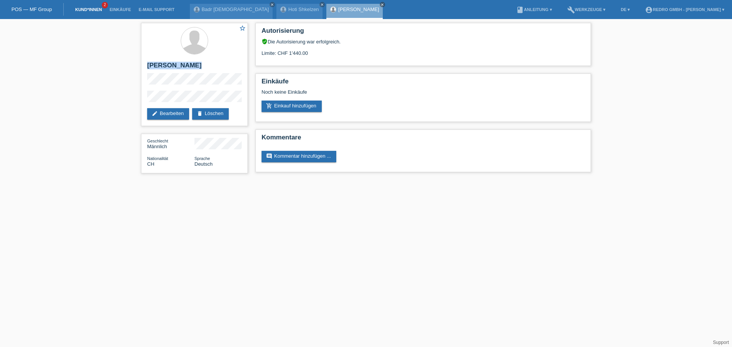
click at [97, 10] on link "Kund*innen" at bounding box center [88, 9] width 34 height 5
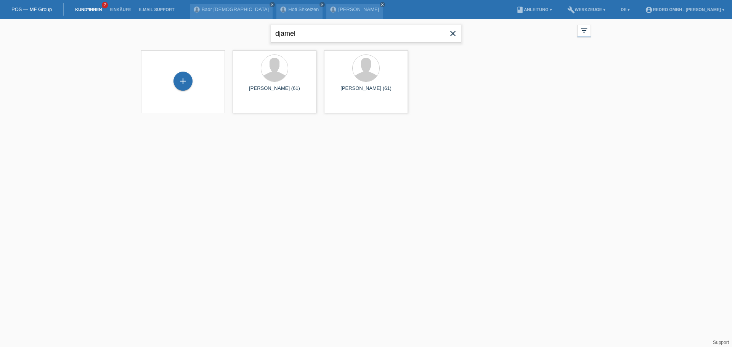
click at [308, 33] on input "djamel" at bounding box center [366, 34] width 191 height 18
type input "[PERSON_NAME]"
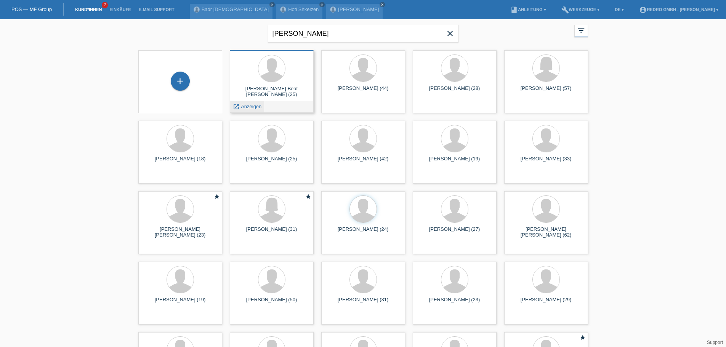
click at [249, 109] on span "Anzeigen" at bounding box center [251, 107] width 21 height 6
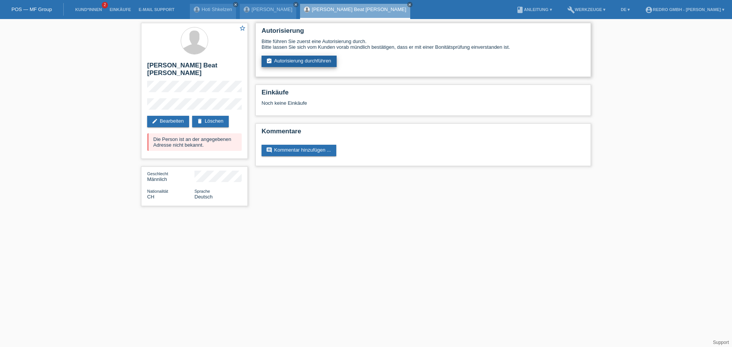
click at [295, 62] on link "assignment_turned_in Autorisierung durchführen" at bounding box center [299, 61] width 75 height 11
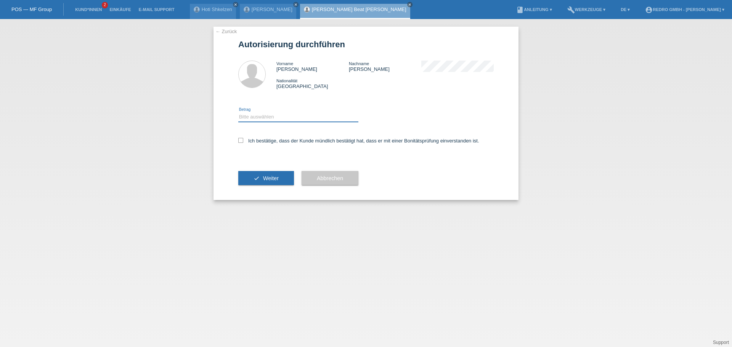
drag, startPoint x: 0, startPoint y: 0, endPoint x: 271, endPoint y: 120, distance: 296.6
click at [271, 120] on select "Bitte auswählen CHF 1.00 - CHF 499.00 CHF 500.00 - CHF 1'999.00 CHF 2'000.00 - …" at bounding box center [298, 116] width 120 height 9
select select "1"
click at [238, 112] on select "Bitte auswählen CHF 1.00 - CHF 499.00 CHF 500.00 - CHF 1'999.00 CHF 2'000.00 - …" at bounding box center [298, 116] width 120 height 9
click at [265, 139] on label "Ich bestätige, dass der Kunde mündlich bestätigt hat, dass er mit einer Bonität…" at bounding box center [358, 141] width 241 height 6
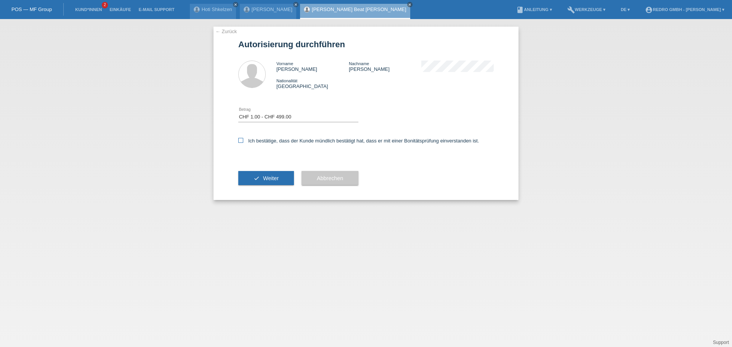
click at [243, 139] on input "Ich bestätige, dass der Kunde mündlich bestätigt hat, dass er mit einer Bonität…" at bounding box center [240, 140] width 5 height 5
checkbox input "true"
click at [252, 181] on button "check Weiter" at bounding box center [266, 178] width 56 height 14
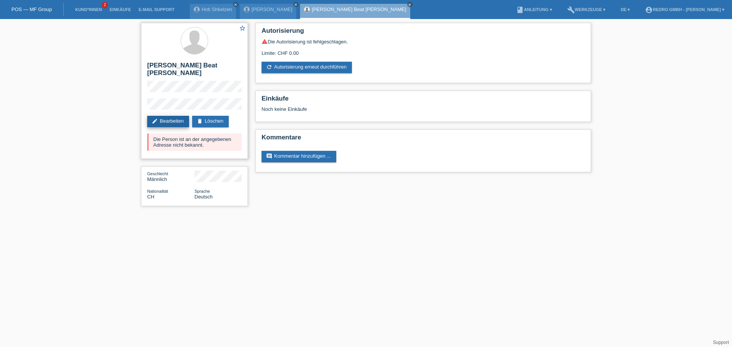
click at [170, 116] on link "edit Bearbeiten" at bounding box center [168, 121] width 42 height 11
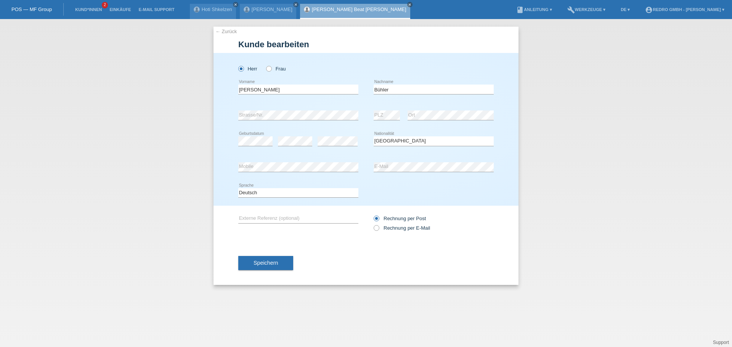
select select "CH"
click at [387, 19] on body "POS — MF Group Kund*innen 2 Einkäufe E-Mail Support Hoti Shkelzen close close c…" at bounding box center [366, 19] width 732 height 0
click at [256, 259] on button "Speichern" at bounding box center [265, 263] width 55 height 14
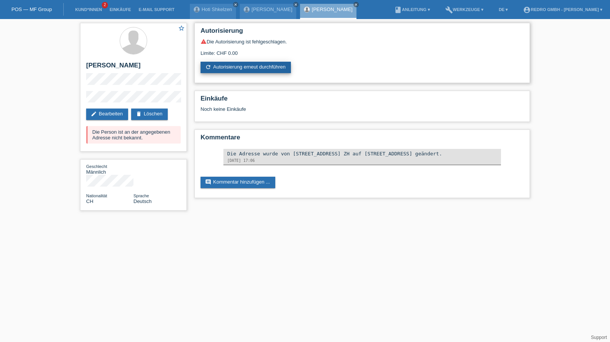
click at [242, 72] on link "refresh Autorisierung erneut durchführen" at bounding box center [246, 67] width 90 height 11
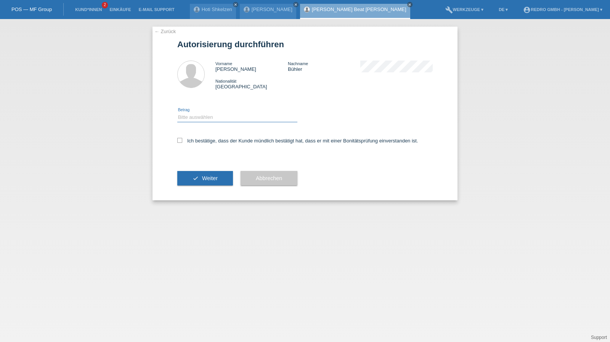
click at [208, 121] on select "Bitte auswählen CHF 1.00 - CHF 499.00 CHF 500.00 - CHF 1'999.00 CHF 2'000.00 - …" at bounding box center [237, 117] width 120 height 9
select select "1"
click at [177, 113] on select "Bitte auswählen CHF 1.00 - CHF 499.00 CHF 500.00 - CHF 1'999.00 CHF 2'000.00 - …" at bounding box center [237, 117] width 120 height 9
click at [204, 143] on label "Ich bestätige, dass der Kunde mündlich bestätigt hat, dass er mit einer Bonität…" at bounding box center [297, 141] width 241 height 6
click at [182, 143] on input "Ich bestätige, dass der Kunde mündlich bestätigt hat, dass er mit einer Bonität…" at bounding box center [179, 140] width 5 height 5
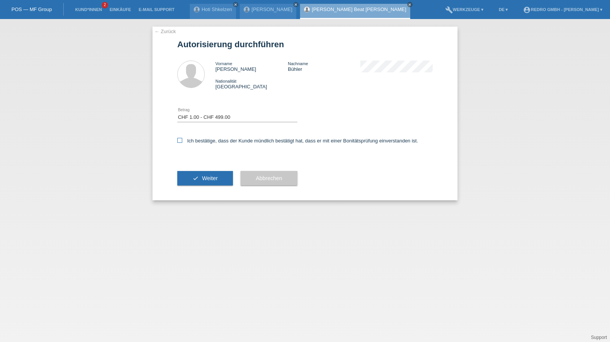
checkbox input "true"
click at [204, 174] on button "check Weiter" at bounding box center [205, 178] width 56 height 14
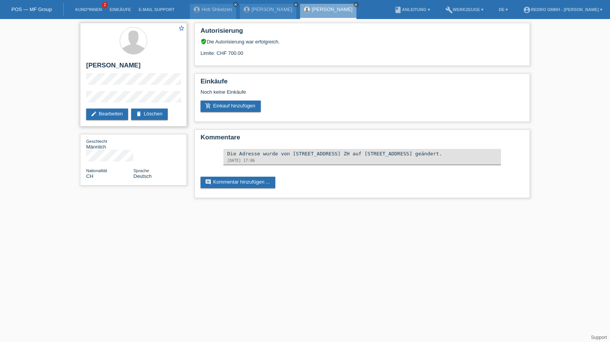
click at [114, 67] on h2 "[PERSON_NAME] Beat [PERSON_NAME]" at bounding box center [133, 67] width 95 height 11
click at [114, 67] on h2 "[PERSON_NAME]" at bounding box center [133, 67] width 95 height 11
copy div "[PERSON_NAME]"
click at [96, 90] on div "star_border Dominik Beat Bühler edit Bearbeiten delete Löschen" at bounding box center [133, 75] width 107 height 104
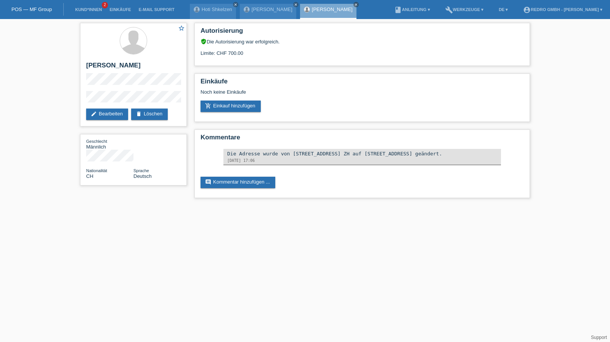
click at [66, 98] on div "star_border Dominik Beat Bühler edit Bearbeiten delete Löschen Geschlecht Männl…" at bounding box center [305, 112] width 610 height 187
click at [89, 10] on link "Kund*innen" at bounding box center [88, 9] width 34 height 5
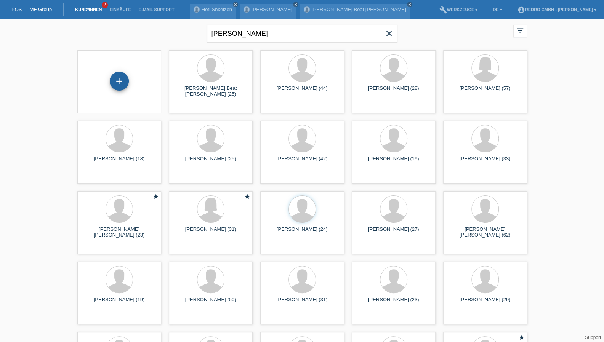
click at [118, 82] on div "+" at bounding box center [119, 81] width 19 height 19
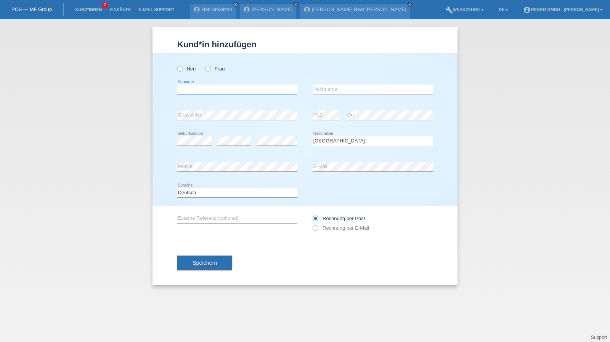
click at [222, 88] on input "text" at bounding box center [237, 90] width 120 height 10
type input "[PERSON_NAME] [PERSON_NAME]"
type input "Hoop"
click at [208, 266] on button "Speichern" at bounding box center [204, 263] width 55 height 14
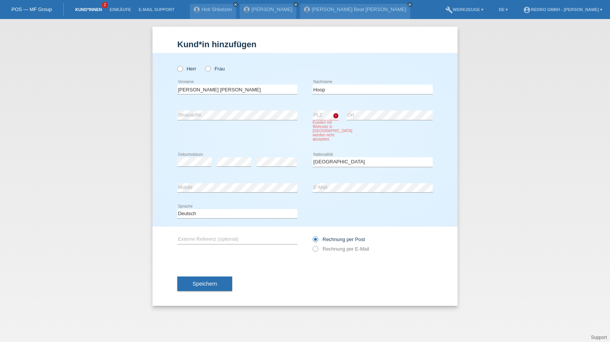
click at [83, 10] on link "Kund*innen" at bounding box center [88, 9] width 34 height 5
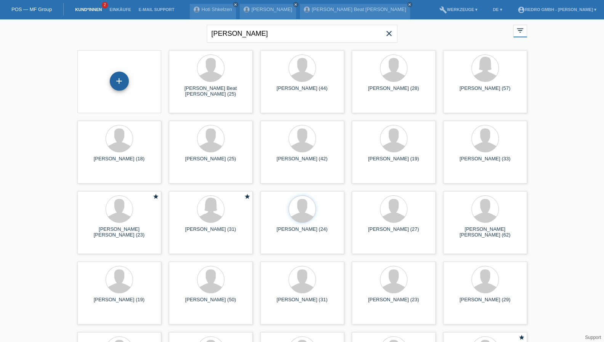
click at [122, 80] on div "+" at bounding box center [119, 81] width 19 height 19
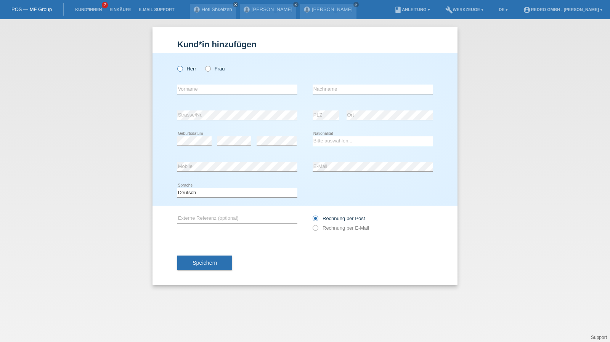
click at [189, 69] on label "Herr" at bounding box center [186, 69] width 19 height 6
click at [182, 69] on input "Herr" at bounding box center [179, 68] width 5 height 5
radio input "true"
click at [197, 90] on input "text" at bounding box center [237, 90] width 120 height 10
type input "Aathma"
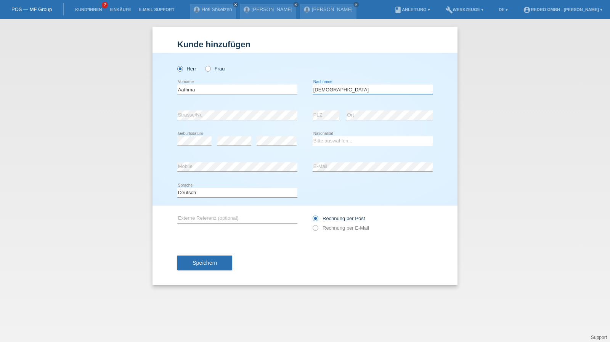
type input "[DEMOGRAPHIC_DATA]"
select select "LK"
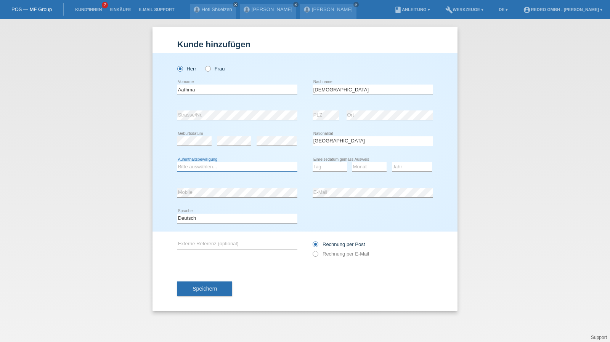
select select "C"
click at [323, 168] on select "Tag 01 02 03 04 05 06 07 08 09 10 11" at bounding box center [330, 166] width 34 height 9
select select "09"
select select "04"
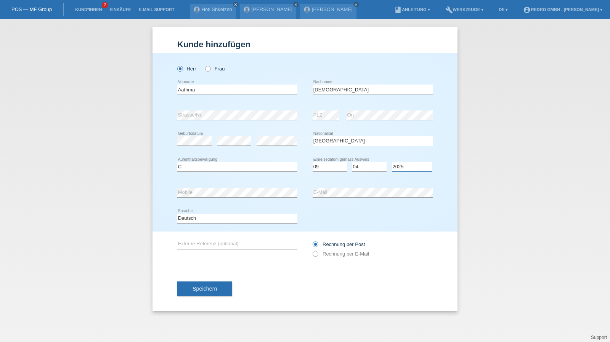
select select "2009"
click at [199, 289] on span "Speichern" at bounding box center [205, 289] width 24 height 6
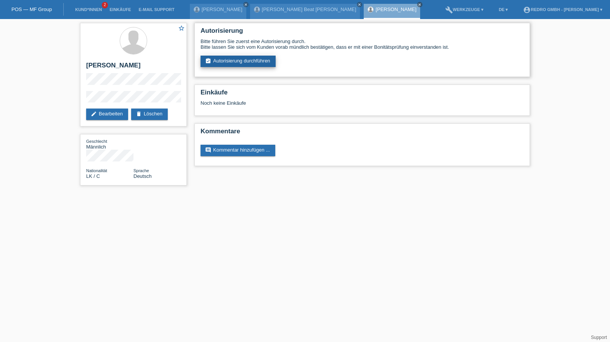
click at [237, 60] on link "assignment_turned_in Autorisierung durchführen" at bounding box center [238, 61] width 75 height 11
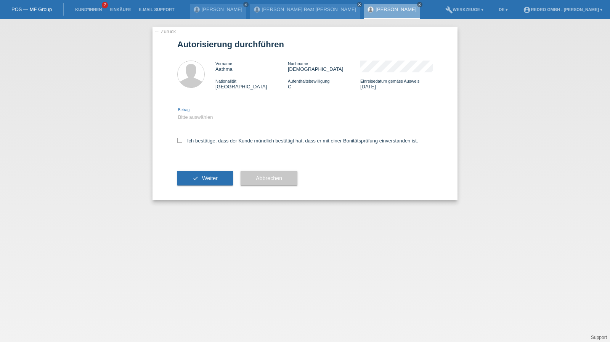
drag, startPoint x: 208, startPoint y: 116, endPoint x: 205, endPoint y: 121, distance: 5.3
click at [208, 116] on select "Bitte auswählen CHF 1.00 - CHF 499.00 CHF 500.00 - CHF 1'999.00 CHF 2'000.00 - …" at bounding box center [237, 117] width 120 height 9
select select "1"
click at [177, 113] on select "Bitte auswählen CHF 1.00 - CHF 499.00 CHF 500.00 - CHF 1'999.00 CHF 2'000.00 - …" at bounding box center [237, 117] width 120 height 9
click at [195, 140] on label "Ich bestätige, dass der Kunde mündlich bestätigt hat, dass er mit einer Bonität…" at bounding box center [297, 141] width 241 height 6
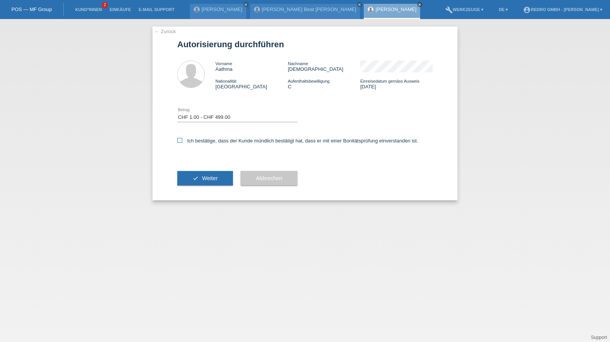
click at [182, 140] on input "Ich bestätige, dass der Kunde mündlich bestätigt hat, dass er mit einer Bonität…" at bounding box center [179, 140] width 5 height 5
checkbox input "true"
click at [200, 176] on button "check Weiter" at bounding box center [205, 178] width 56 height 14
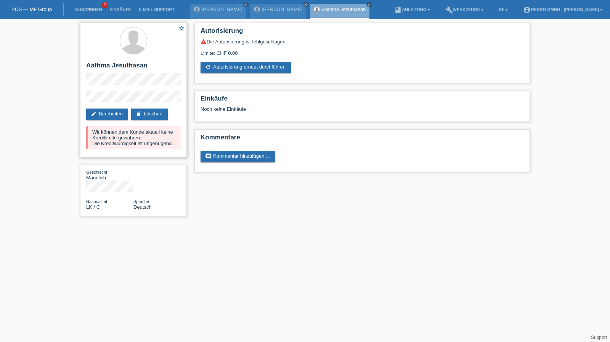
click at [96, 63] on h2 "Aathma Jesuthasan" at bounding box center [133, 67] width 95 height 11
copy div "Aathma Jesuthasan"
click at [81, 98] on div "star_border Aathma Jesuthasan edit Bearbeiten delete Löschen Wir können dem Kun…" at bounding box center [133, 90] width 107 height 135
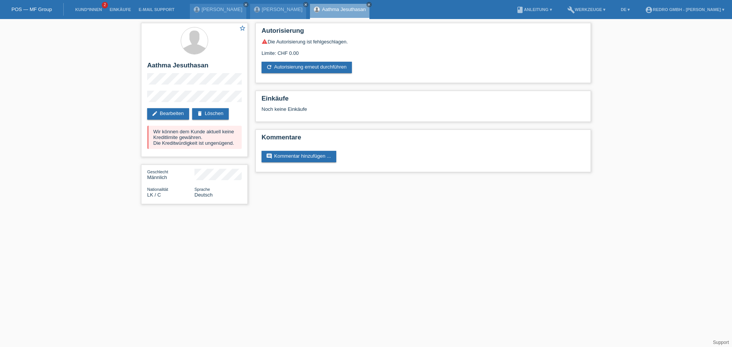
click at [83, 6] on li "Kund*innen 2" at bounding box center [88, 9] width 34 height 19
click at [82, 9] on link "Kund*innen" at bounding box center [88, 9] width 34 height 5
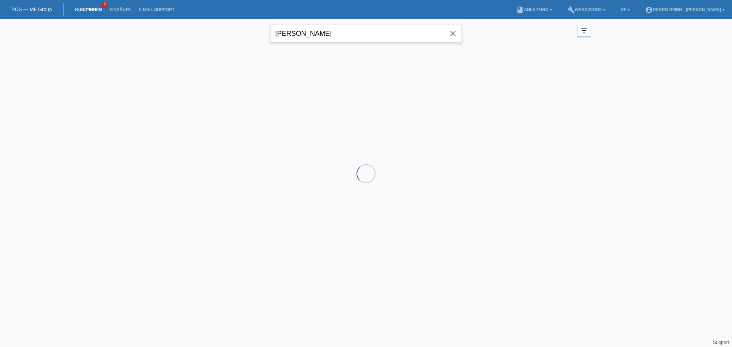
drag, startPoint x: 0, startPoint y: 0, endPoint x: 328, endPoint y: 35, distance: 329.7
click at [328, 35] on input "[PERSON_NAME]" at bounding box center [366, 34] width 191 height 18
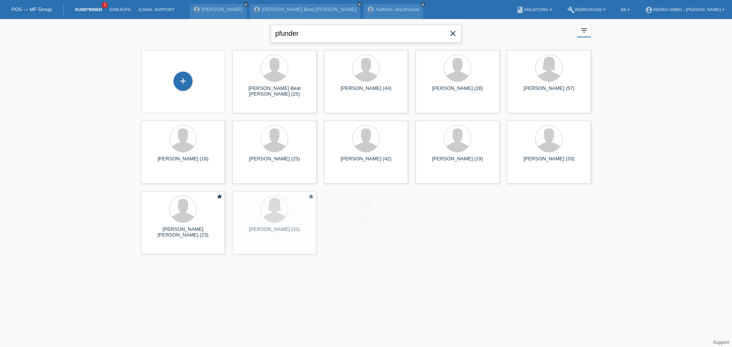
type input "pfunder"
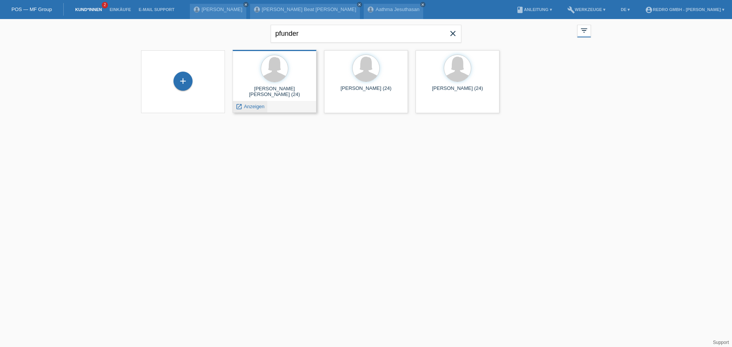
click at [253, 106] on span "Anzeigen" at bounding box center [254, 107] width 21 height 6
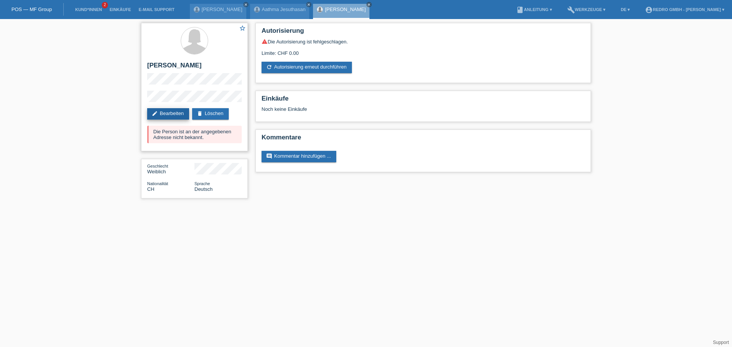
click at [172, 113] on link "edit Bearbeiten" at bounding box center [168, 113] width 42 height 11
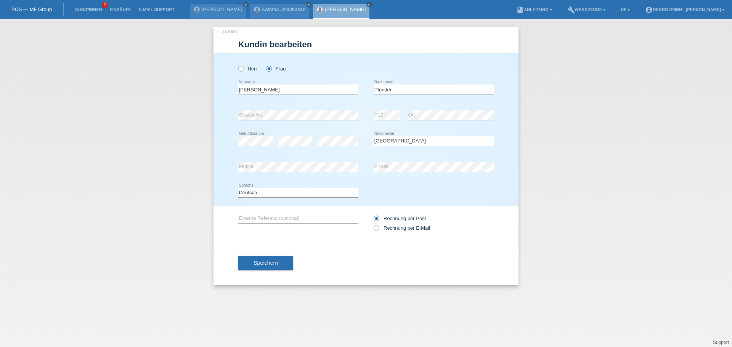
select select "CH"
click at [258, 264] on span "Speichern" at bounding box center [266, 263] width 24 height 6
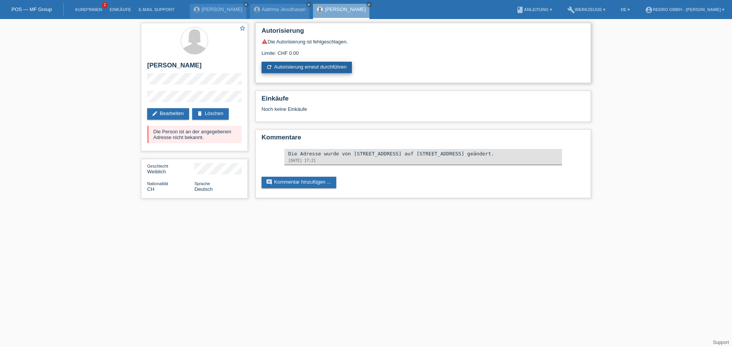
click at [286, 63] on link "refresh Autorisierung erneut durchführen" at bounding box center [307, 67] width 90 height 11
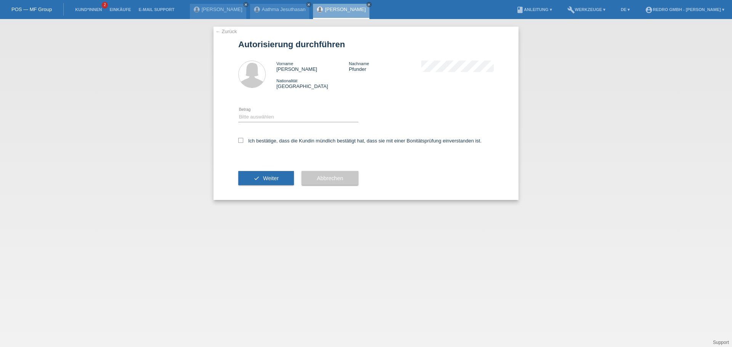
click at [278, 111] on div "Bitte auswählen CHF 1.00 - CHF 499.00 CHF 500.00 - CHF 1'999.00 CHF 2'000.00 - …" at bounding box center [298, 117] width 120 height 26
click at [273, 117] on select "Bitte auswählen CHF 1.00 - CHF 499.00 CHF 500.00 - CHF 1'999.00 CHF 2'000.00 - …" at bounding box center [298, 116] width 120 height 9
select select "1"
click at [238, 112] on select "Bitte auswählen CHF 1.00 - CHF 499.00 CHF 500.00 - CHF 1'999.00 CHF 2'000.00 - …" at bounding box center [298, 116] width 120 height 9
click at [267, 141] on label "Ich bestätige, dass die Kundin mündlich bestätigt hat, dass sie mit einer Bonit…" at bounding box center [359, 141] width 243 height 6
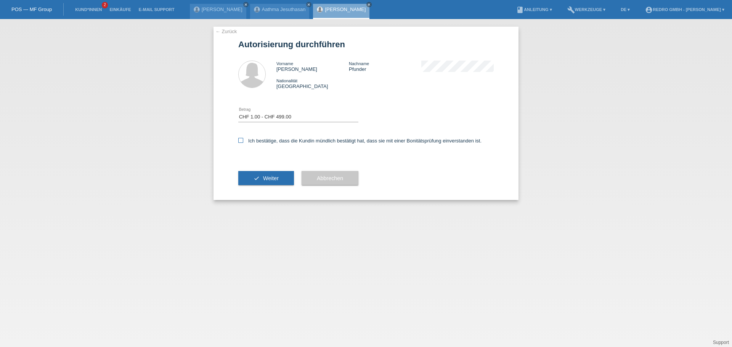
click at [243, 141] on input "Ich bestätige, dass die Kundin mündlich bestätigt hat, dass sie mit einer Bonit…" at bounding box center [240, 140] width 5 height 5
checkbox input "true"
click at [268, 177] on span "Weiter" at bounding box center [271, 178] width 16 height 6
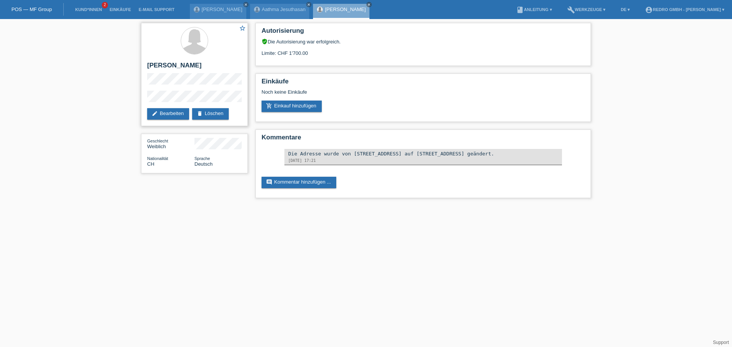
click at [165, 64] on h2 "[PERSON_NAME]" at bounding box center [194, 67] width 95 height 11
click at [165, 64] on h2 "[PERSON_NAME] [PERSON_NAME]" at bounding box center [194, 67] width 95 height 11
copy h2 "Felicitas"
click at [78, 7] on link "Kund*innen" at bounding box center [88, 9] width 34 height 5
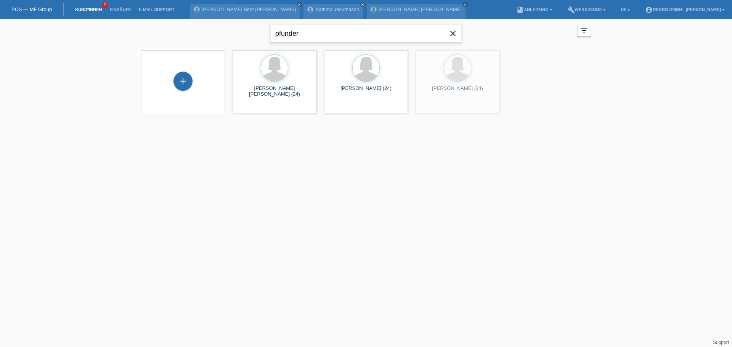
click at [318, 34] on input "pfunder" at bounding box center [366, 34] width 191 height 18
click at [293, 30] on input "aid shabani" at bounding box center [366, 34] width 191 height 18
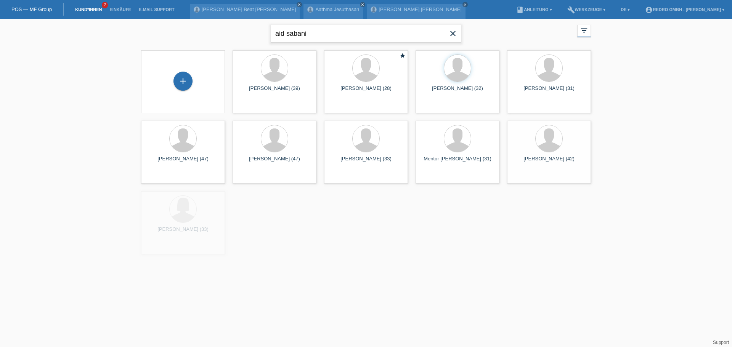
type input "aid sabani"
click at [250, 105] on span "Anzeigen" at bounding box center [254, 107] width 21 height 6
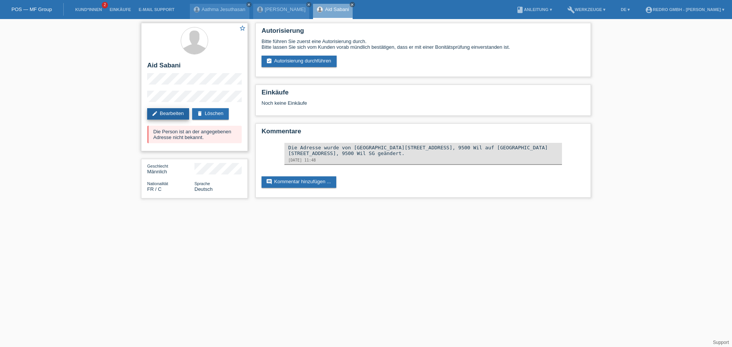
click at [173, 116] on link "edit Bearbeiten" at bounding box center [168, 113] width 42 height 11
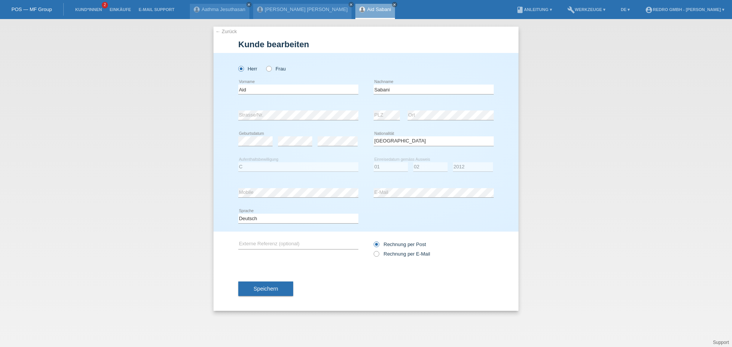
select select "FR"
select select "C"
select select "01"
select select "02"
select select "2012"
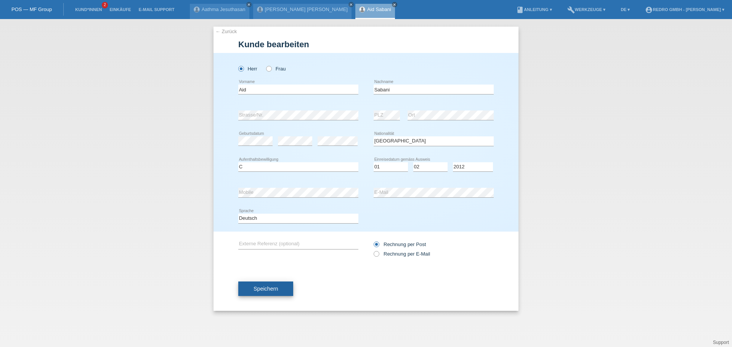
click at [255, 287] on span "Speichern" at bounding box center [266, 289] width 24 height 6
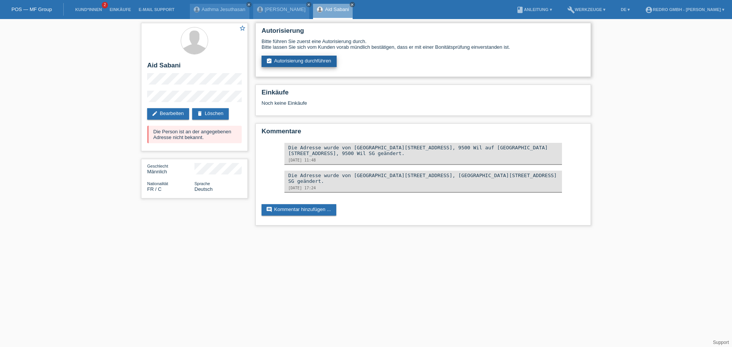
click at [301, 66] on link "assignment_turned_in Autorisierung durchführen" at bounding box center [299, 61] width 75 height 11
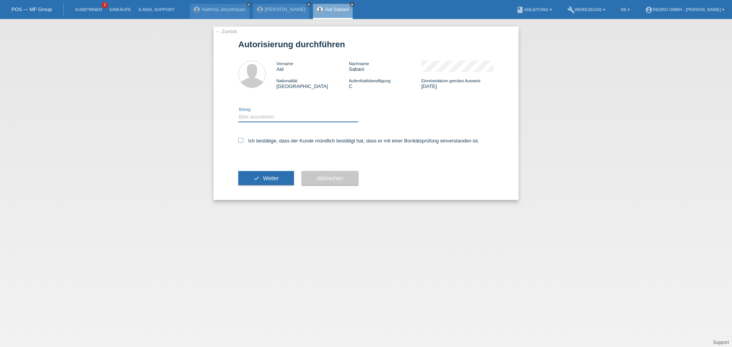
click at [278, 113] on select "Bitte auswählen CHF 1.00 - CHF 499.00 CHF 500.00 - CHF 1'999.00 CHF 2'000.00 - …" at bounding box center [298, 116] width 120 height 9
select select "1"
click at [238, 112] on select "Bitte auswählen CHF 1.00 - CHF 499.00 CHF 500.00 - CHF 1'999.00 CHF 2'000.00 - …" at bounding box center [298, 116] width 120 height 9
click at [262, 144] on div "Ich bestätige, dass der Kunde mündlich bestätigt hat, dass er mit einer Bonität…" at bounding box center [365, 143] width 255 height 26
click at [262, 141] on label "Ich bestätige, dass der Kunde mündlich bestätigt hat, dass er mit einer Bonität…" at bounding box center [358, 141] width 241 height 6
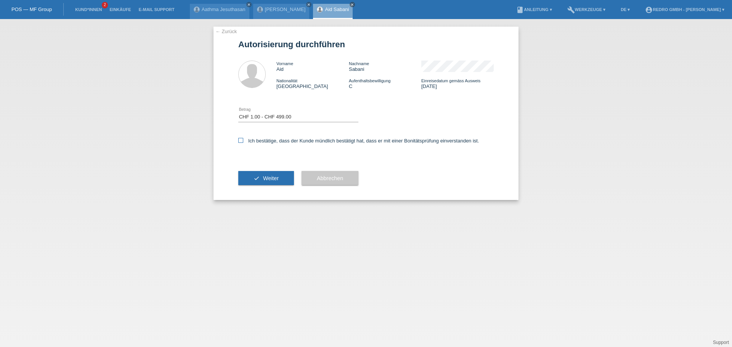
click at [243, 141] on input "Ich bestätige, dass der Kunde mündlich bestätigt hat, dass er mit einer Bonität…" at bounding box center [240, 140] width 5 height 5
checkbox input "true"
click at [259, 181] on button "check Weiter" at bounding box center [266, 178] width 56 height 14
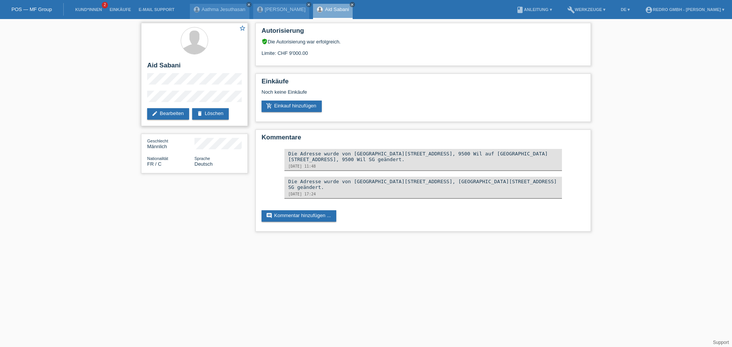
click at [166, 65] on h2 "Aid Sabani" at bounding box center [194, 67] width 95 height 11
drag, startPoint x: 166, startPoint y: 65, endPoint x: 228, endPoint y: 72, distance: 62.5
click at [166, 65] on h2 "Aid Sabani" at bounding box center [194, 67] width 95 height 11
copy div "Aid Sabani"
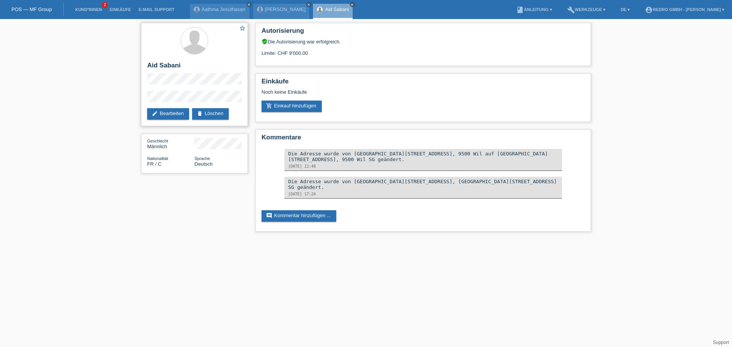
click at [143, 99] on div "star_border Aid Sabani edit Bearbeiten delete Löschen" at bounding box center [194, 74] width 107 height 103
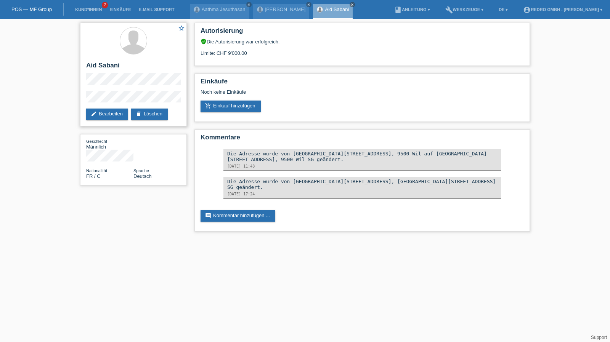
click at [104, 69] on h2 "Aid Sabani" at bounding box center [133, 67] width 95 height 11
copy div "Aid Sabani"
click at [93, 11] on link "Kund*innen" at bounding box center [88, 9] width 34 height 5
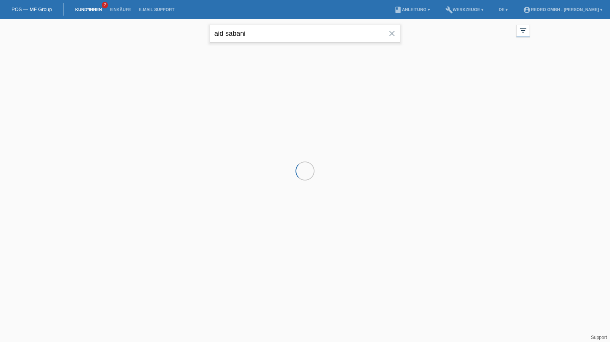
click at [276, 37] on input "aid sabani" at bounding box center [305, 34] width 191 height 18
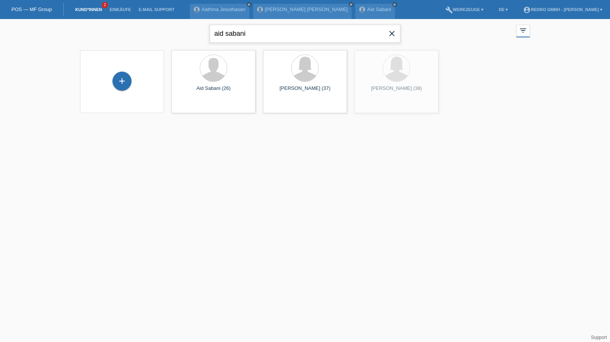
click at [276, 37] on input "aid sabani" at bounding box center [305, 34] width 191 height 18
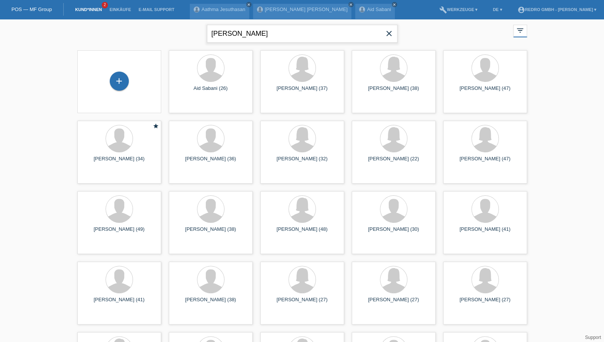
type input "[PERSON_NAME]"
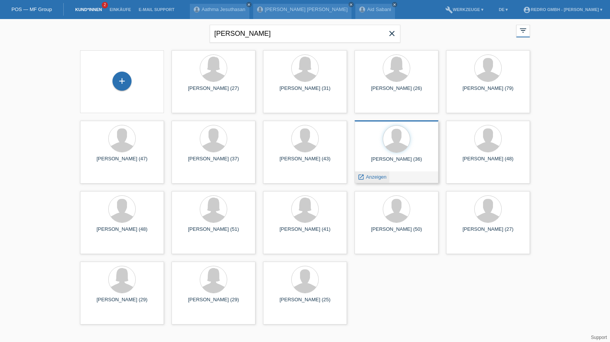
click at [379, 178] on span "Anzeigen" at bounding box center [376, 177] width 21 height 6
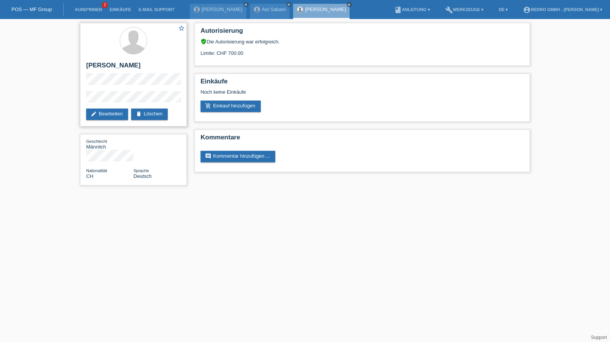
click at [108, 62] on h2 "[PERSON_NAME]" at bounding box center [133, 67] width 95 height 11
click at [108, 61] on div "star_border [PERSON_NAME] edit Bearbeiten delete Löschen" at bounding box center [133, 75] width 107 height 104
copy div "[PERSON_NAME]"
